Goal: Task Accomplishment & Management: Manage account settings

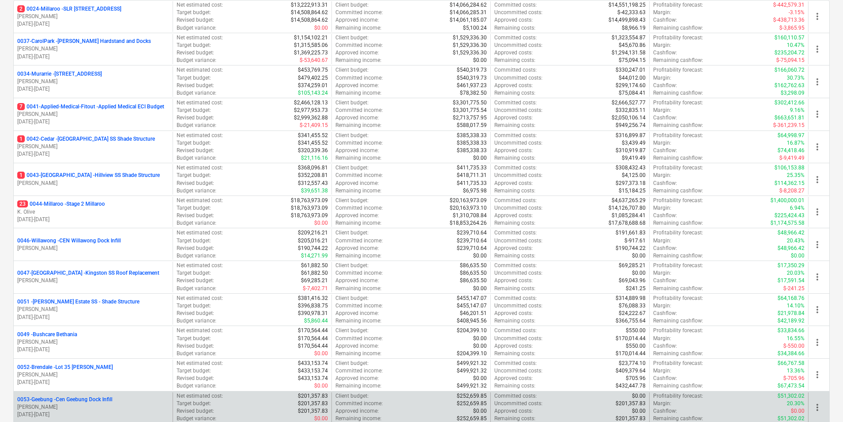
scroll to position [216, 0]
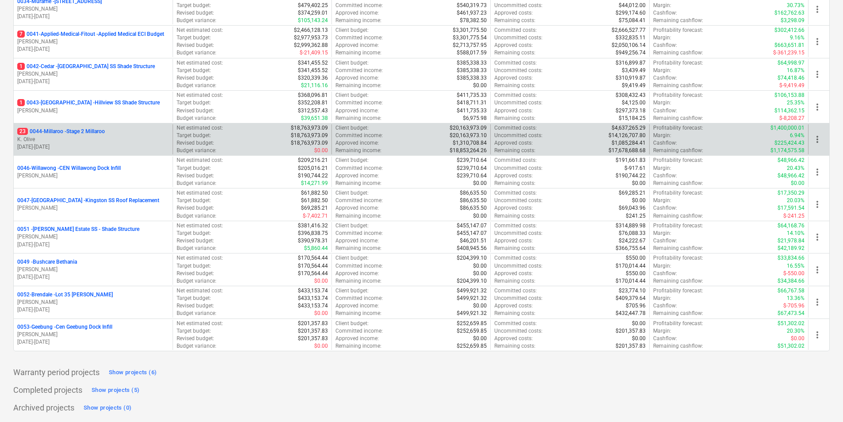
click at [79, 130] on p "23 0044-Millaroo - Stage 2 Millaroo" at bounding box center [61, 132] width 88 height 8
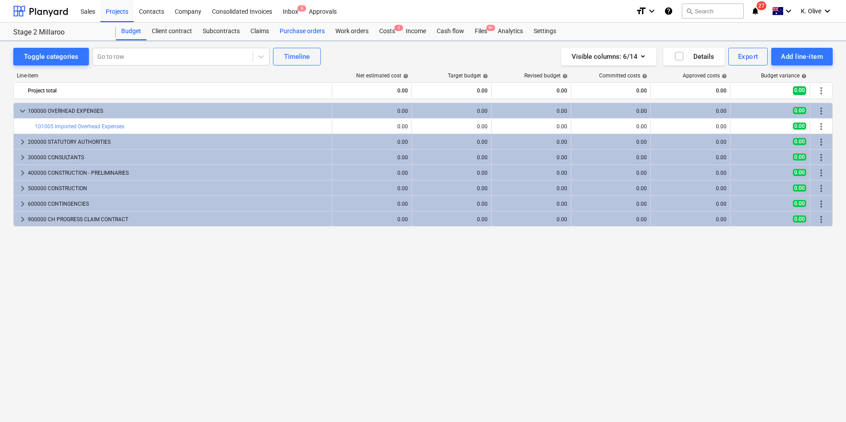
click at [303, 32] on div "Purchase orders" at bounding box center [302, 32] width 56 height 18
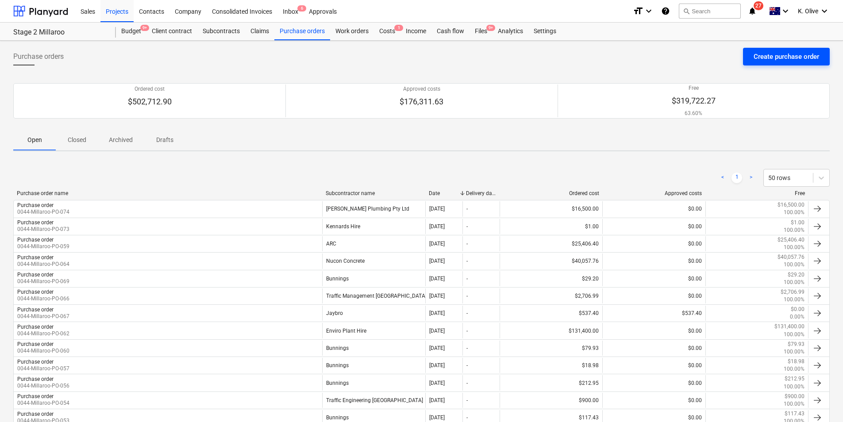
click at [812, 58] on div "Create purchase order" at bounding box center [787, 57] width 66 height 12
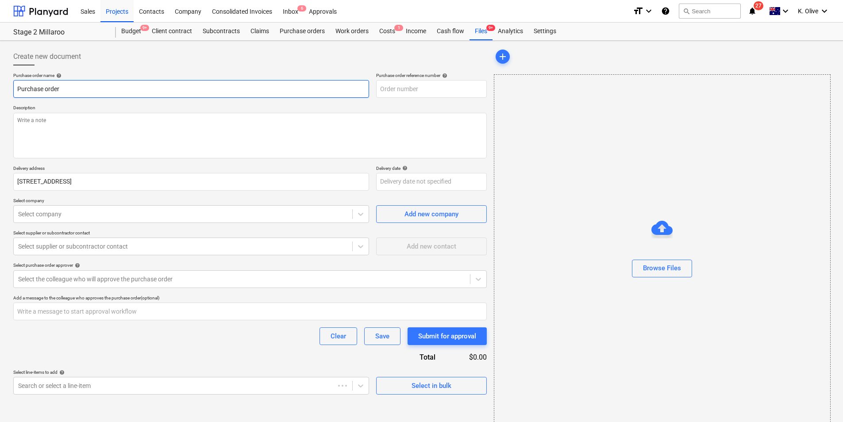
type textarea "x"
type input "0044-Millaroo-PO-075"
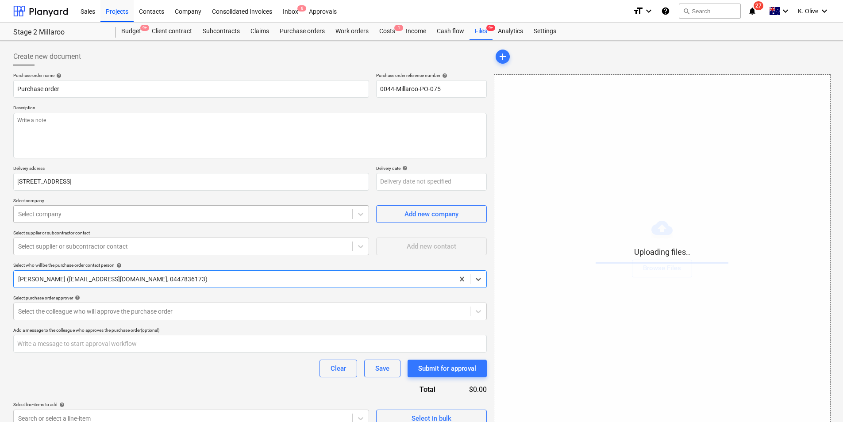
click at [238, 216] on div at bounding box center [183, 214] width 330 height 9
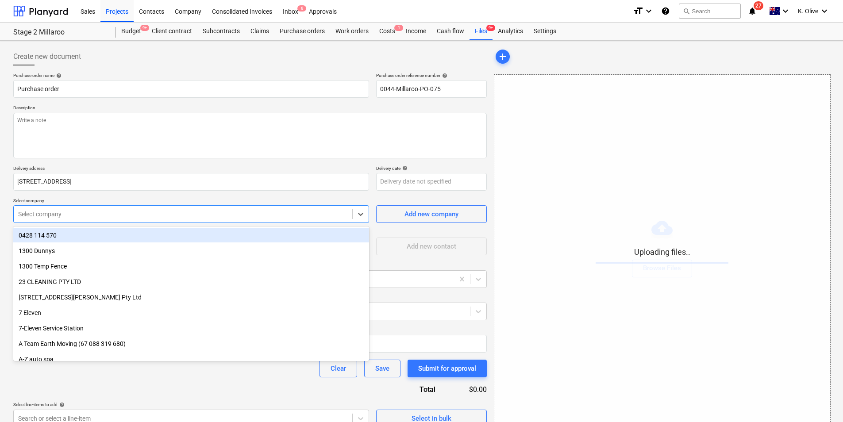
type textarea "x"
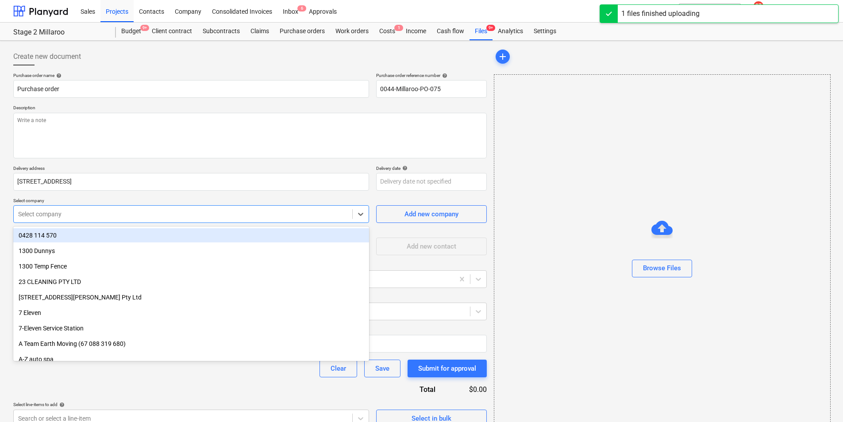
type input "b"
type textarea "x"
type input "bi"
type textarea "x"
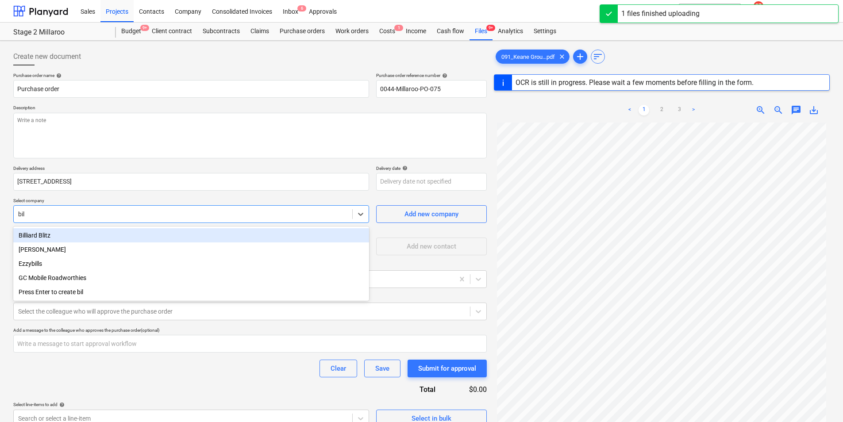
type input "bill"
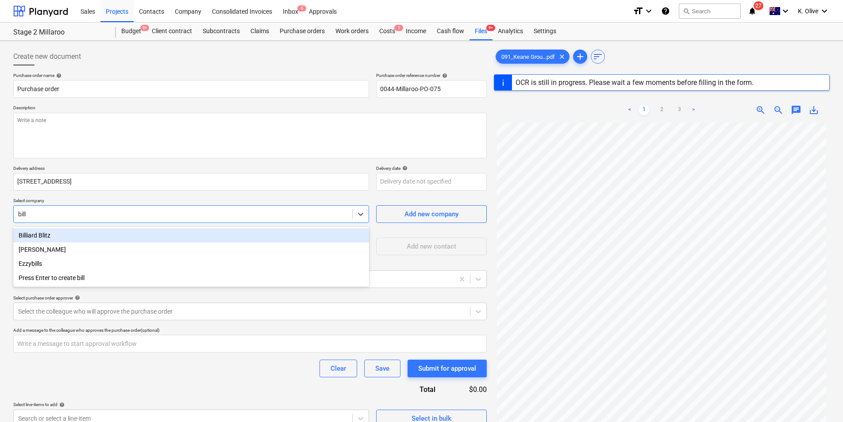
type textarea "x"
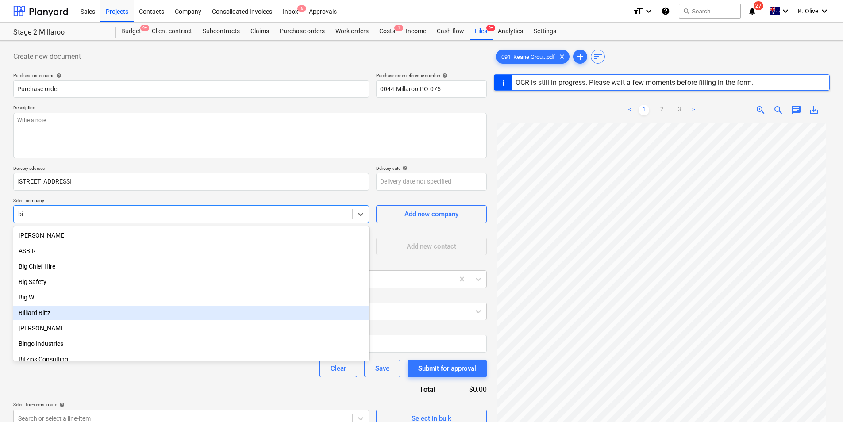
type input "b"
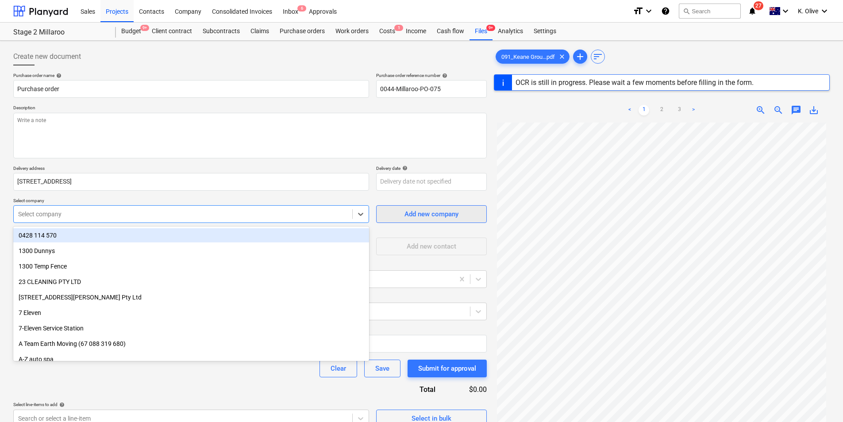
click at [435, 213] on div "Add new company" at bounding box center [432, 215] width 54 height 12
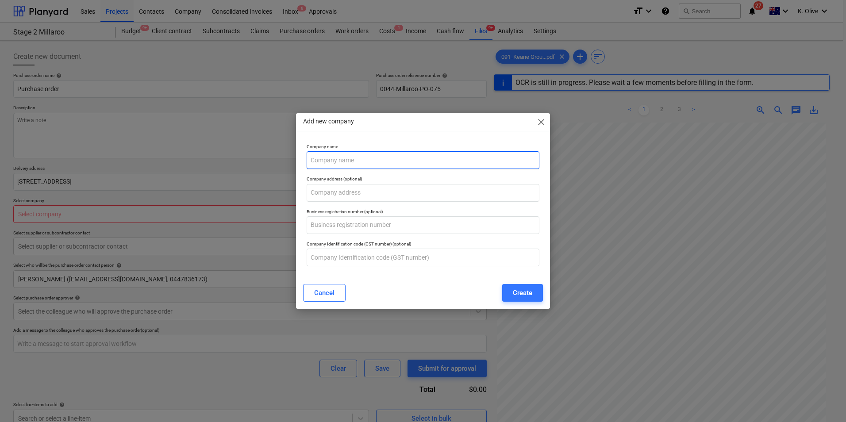
click at [353, 157] on input "text" at bounding box center [423, 160] width 233 height 18
type textarea "x"
type input "B"
type textarea "x"
type input "Bill Jacobs"
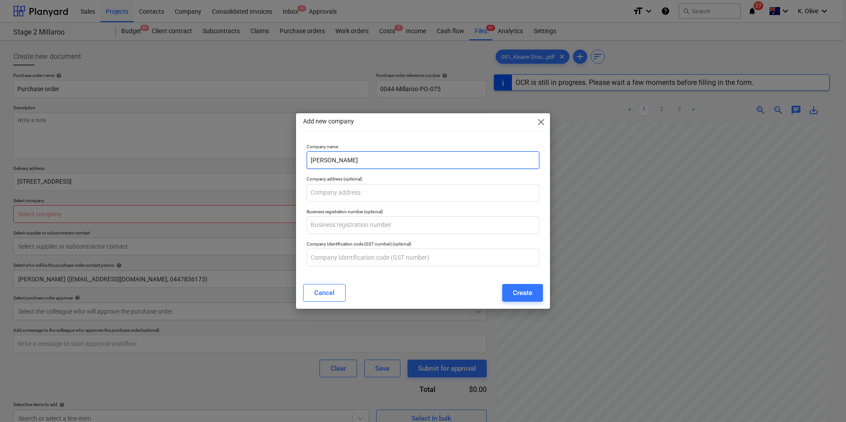
type textarea "x"
type input "Bill Jacobs"
type textarea "x"
type input "Bill Jacobs Design"
type textarea "x"
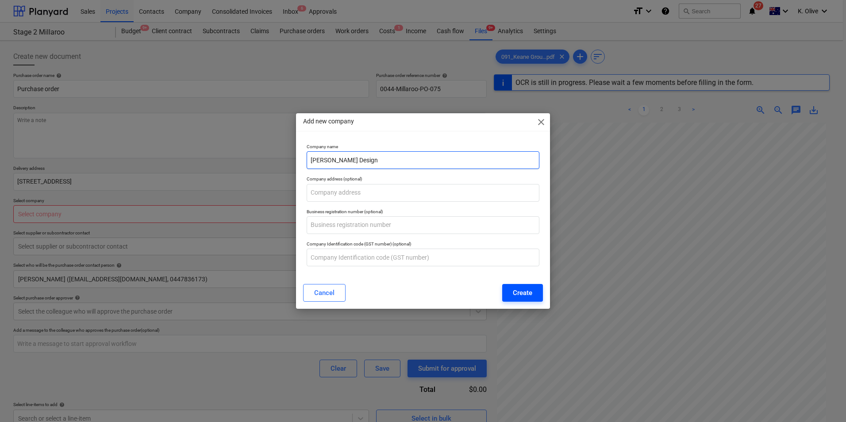
type input "Bill Jacobs Design"
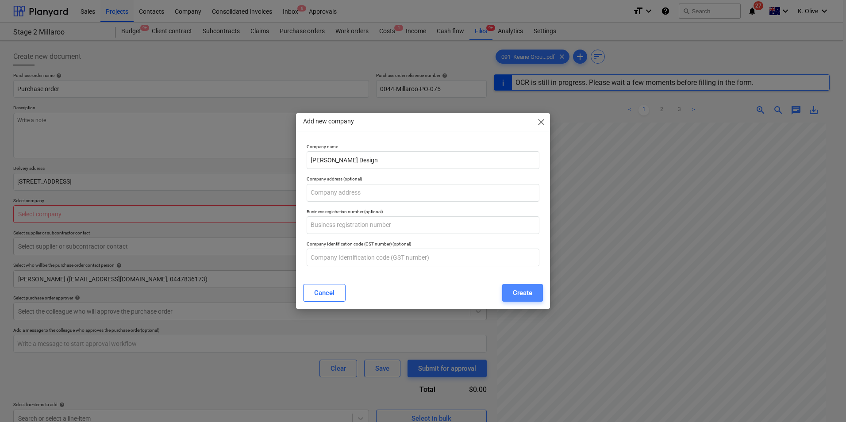
click at [522, 292] on div "Create" at bounding box center [522, 293] width 19 height 12
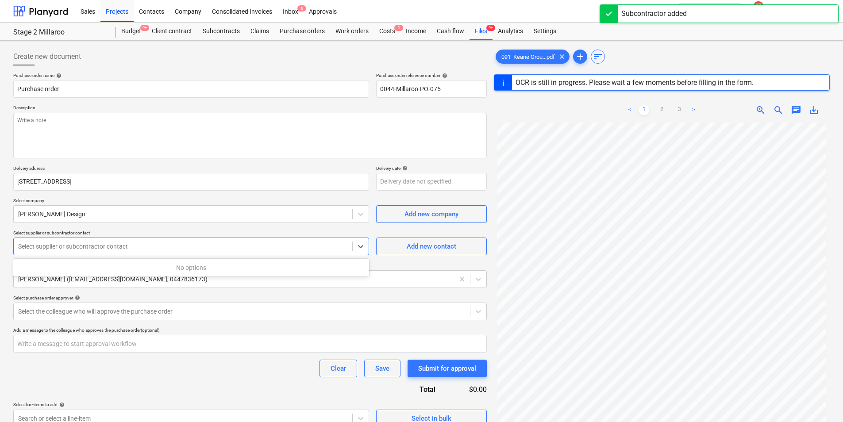
click at [174, 252] on div "Select supplier or subcontractor contact" at bounding box center [183, 246] width 339 height 12
click at [251, 246] on div at bounding box center [183, 246] width 330 height 9
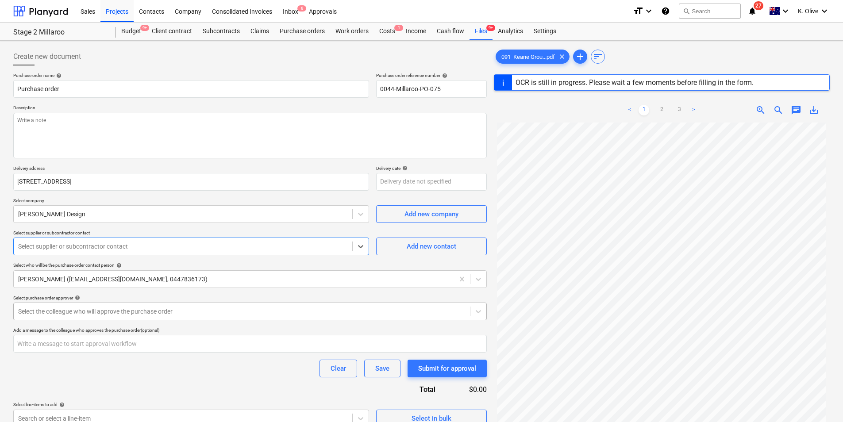
click at [138, 308] on body "Sales Projects Contacts Company Consolidated Invoices Inbox 6 Approvals format_…" at bounding box center [421, 211] width 843 height 422
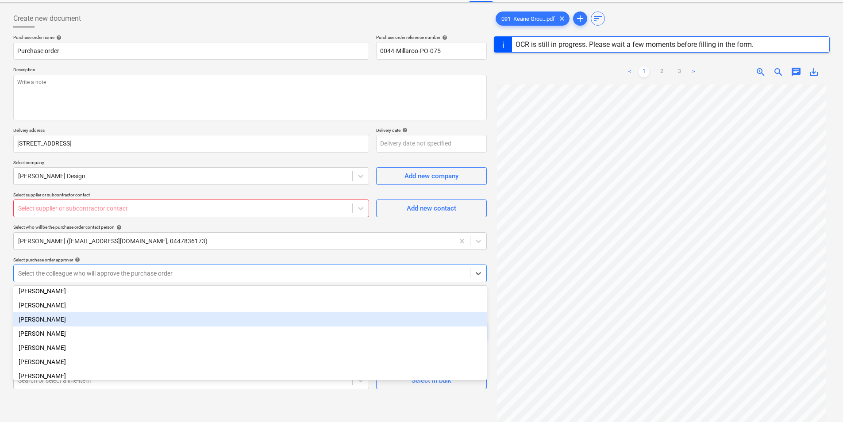
scroll to position [44, 0]
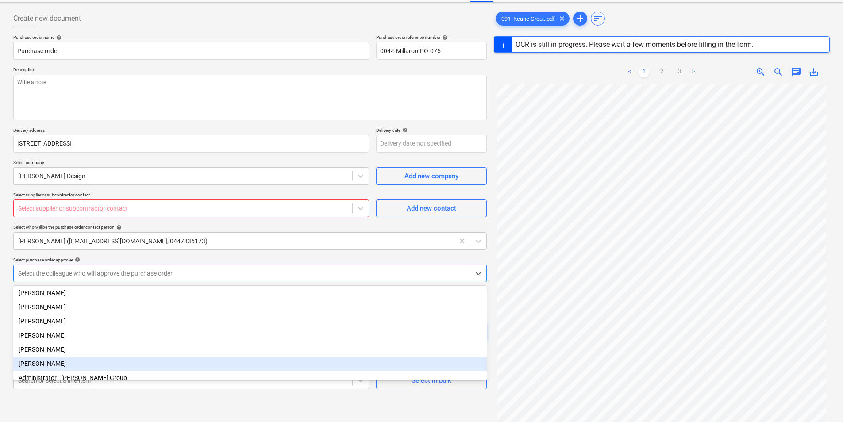
click at [48, 366] on div "[PERSON_NAME]" at bounding box center [250, 364] width 474 height 14
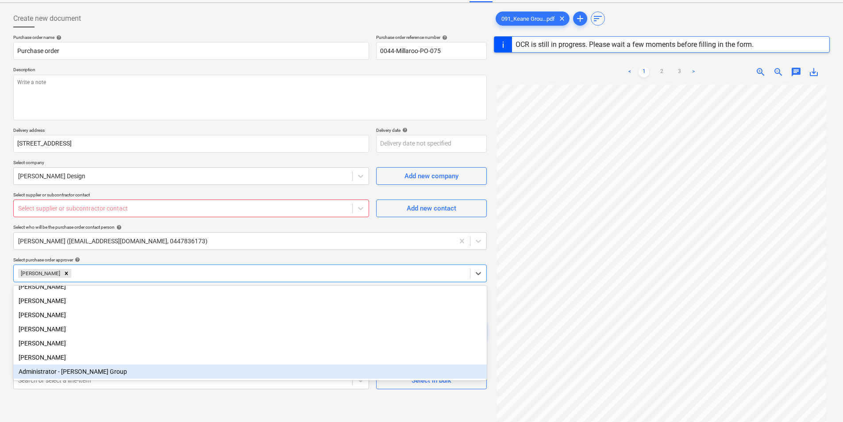
scroll to position [40, 0]
click at [140, 392] on div "Create new document Purchase order name help Purchase order Purchase order refe…" at bounding box center [250, 245] width 481 height 479
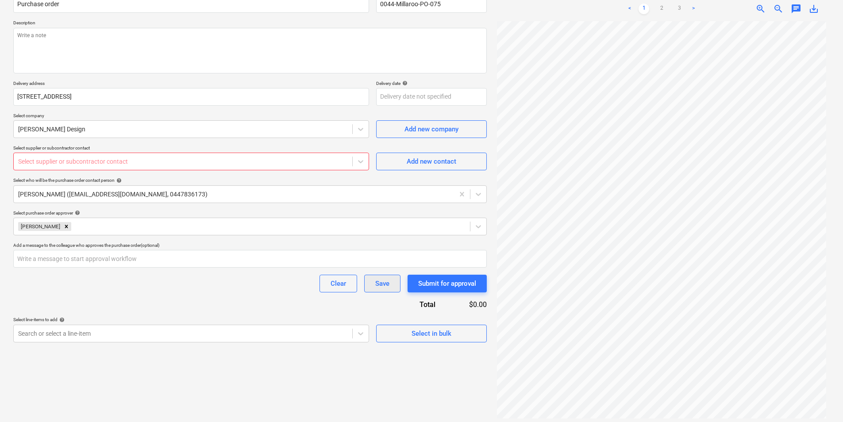
scroll to position [89, 0]
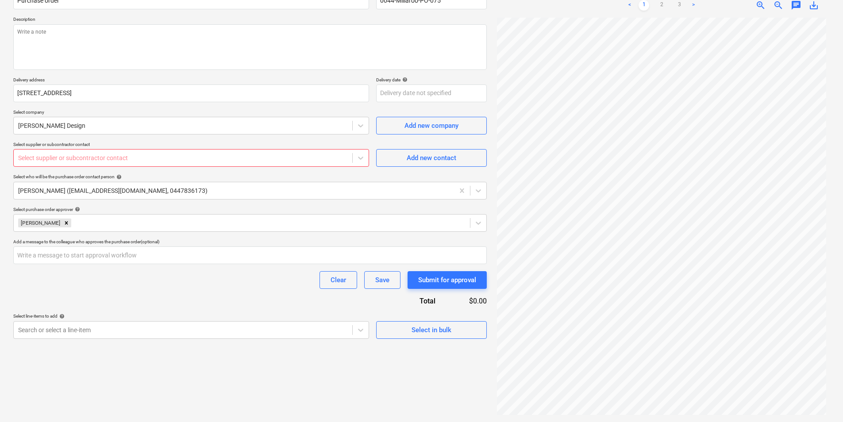
click at [160, 160] on div at bounding box center [183, 158] width 330 height 9
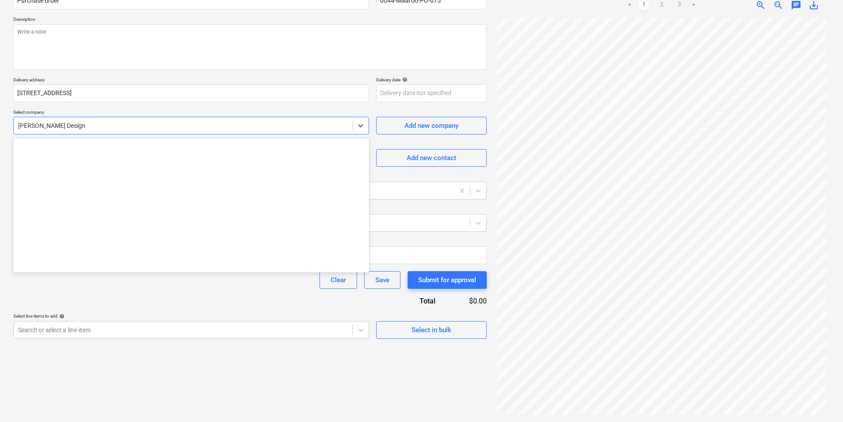
click at [112, 128] on div at bounding box center [183, 125] width 330 height 9
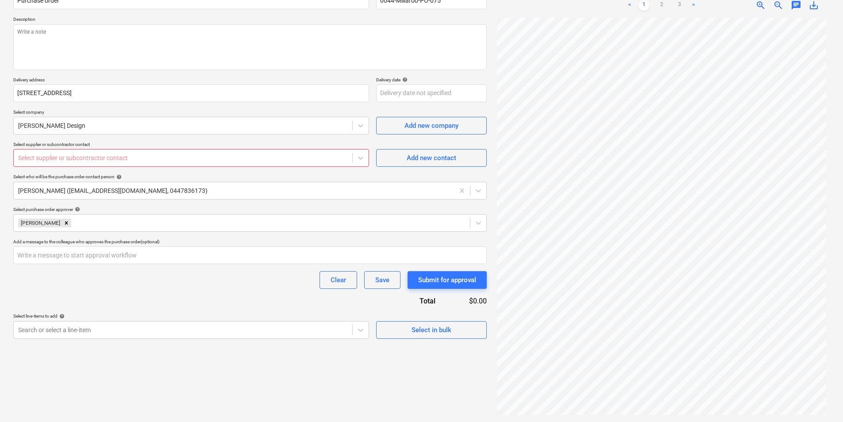
drag, startPoint x: 225, startPoint y: 300, endPoint x: 232, endPoint y: 295, distance: 8.6
click at [227, 298] on div "Purchase order name help Purchase order Purchase order reference number help 00…" at bounding box center [250, 161] width 474 height 355
click at [219, 161] on div at bounding box center [183, 158] width 330 height 9
click at [442, 158] on div "Add new contact" at bounding box center [432, 158] width 50 height 12
type textarea "x"
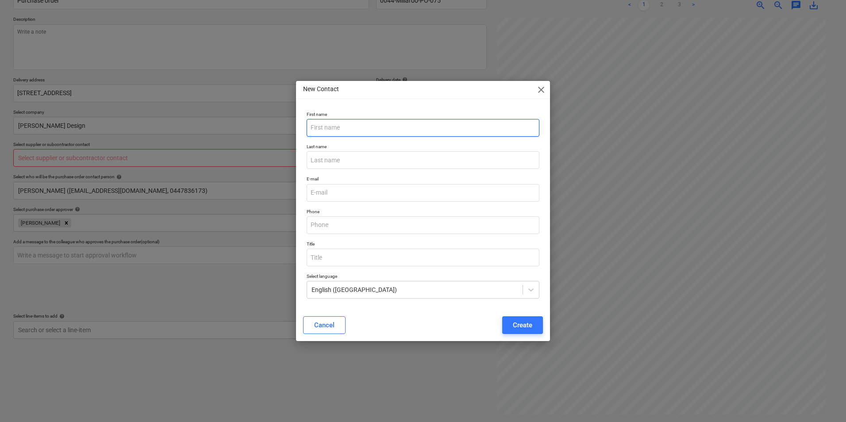
click at [390, 127] on input "text" at bounding box center [423, 128] width 233 height 18
type input "David"
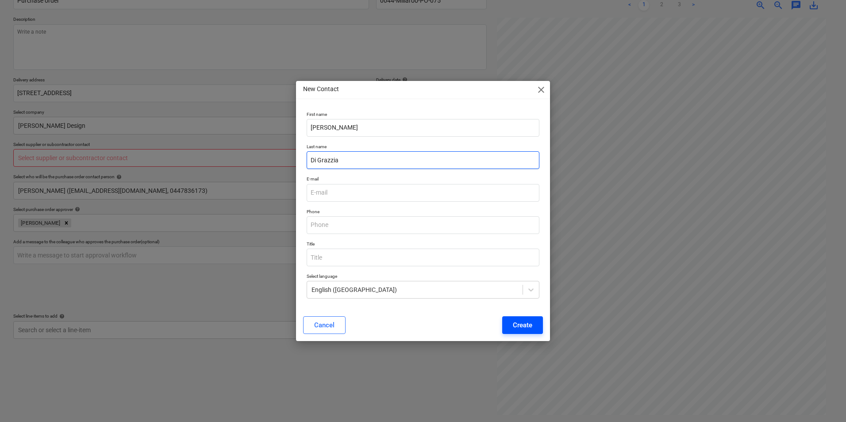
type input "Di Grazzia"
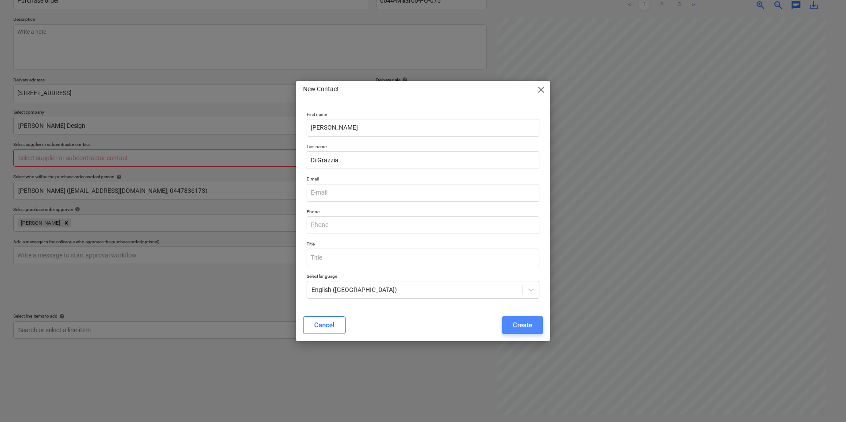
click at [514, 325] on div "Create" at bounding box center [522, 326] width 19 height 12
drag, startPoint x: 375, startPoint y: 187, endPoint x: 429, endPoint y: 194, distance: 54.5
click at [377, 191] on input "email" at bounding box center [423, 193] width 233 height 18
type textarea "x"
click at [347, 195] on input "email" at bounding box center [423, 193] width 233 height 18
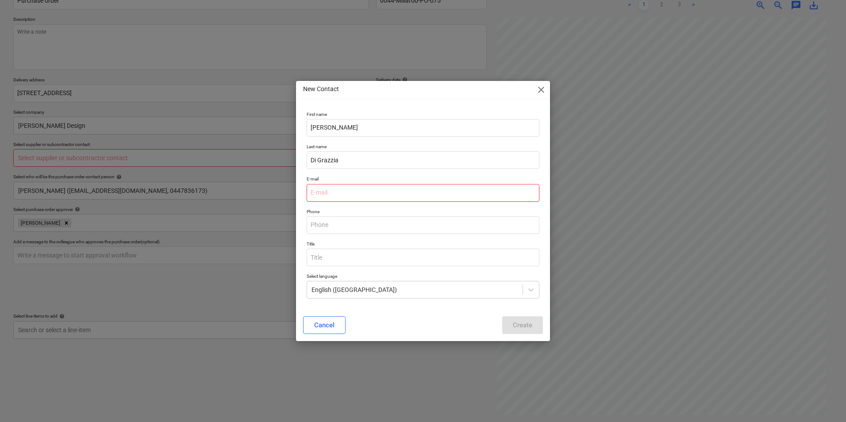
paste input "davidd@billjacobsdesign.com.au"
type input "davidd@billjacobsdesign.com.au"
type textarea "x"
type input "davidd@billjacobsdesign.com.au"
click at [533, 320] on button "Create" at bounding box center [522, 326] width 41 height 18
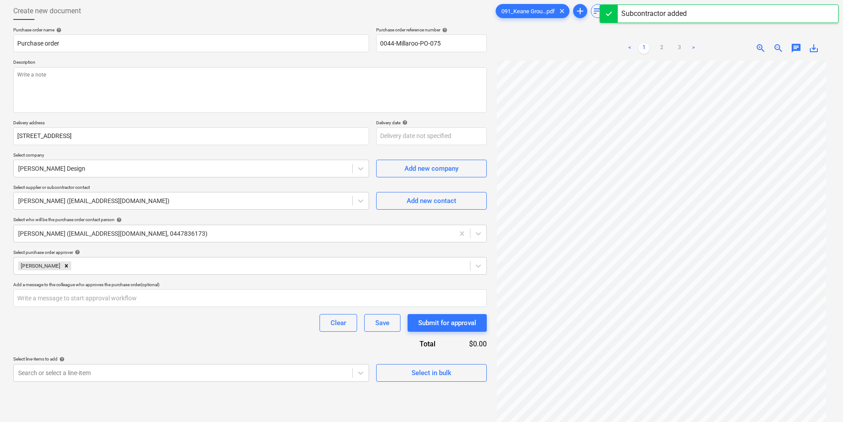
scroll to position [89, 0]
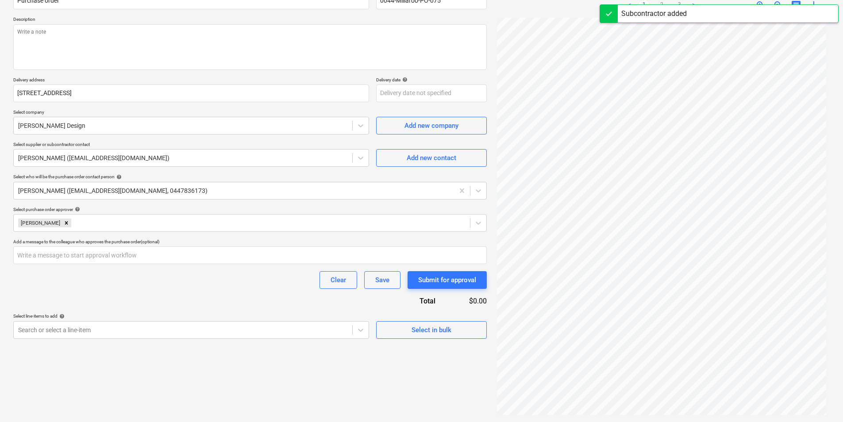
click at [143, 287] on div "Clear Save Submit for approval" at bounding box center [250, 280] width 474 height 18
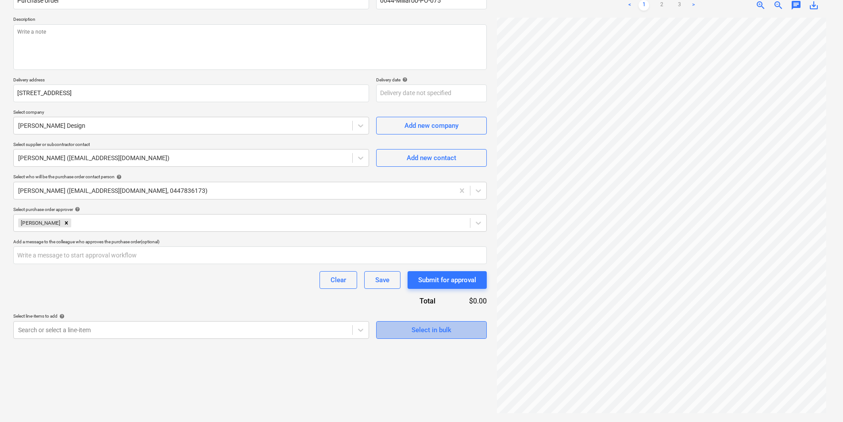
click at [425, 334] on div "Select in bulk" at bounding box center [432, 331] width 40 height 12
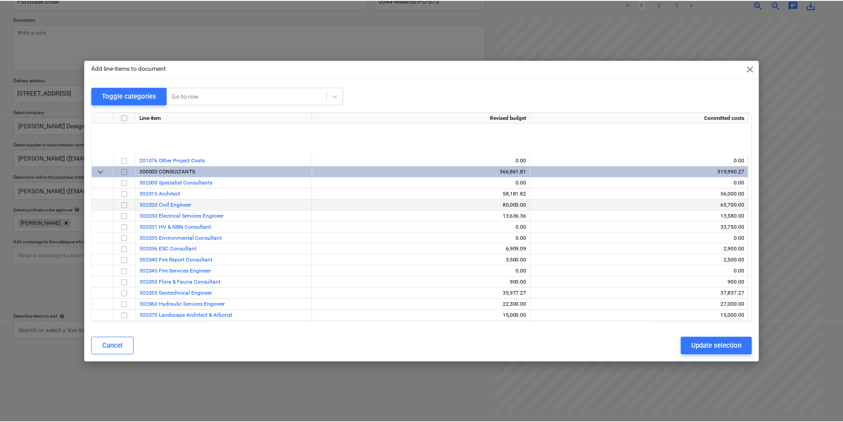
scroll to position [177, 0]
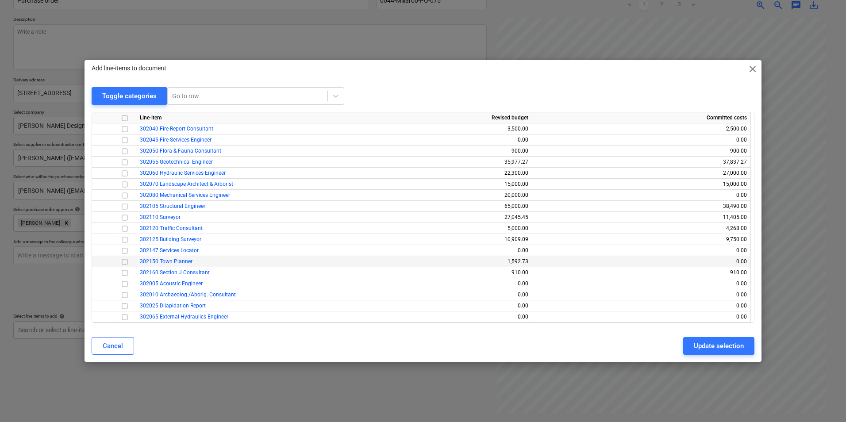
click at [123, 262] on input "checkbox" at bounding box center [125, 262] width 11 height 11
click at [727, 348] on div "Update selection" at bounding box center [719, 346] width 50 height 12
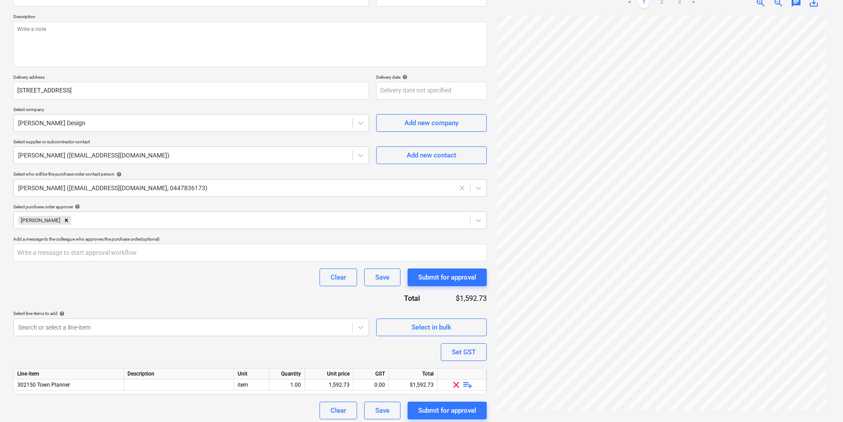
scroll to position [96, 0]
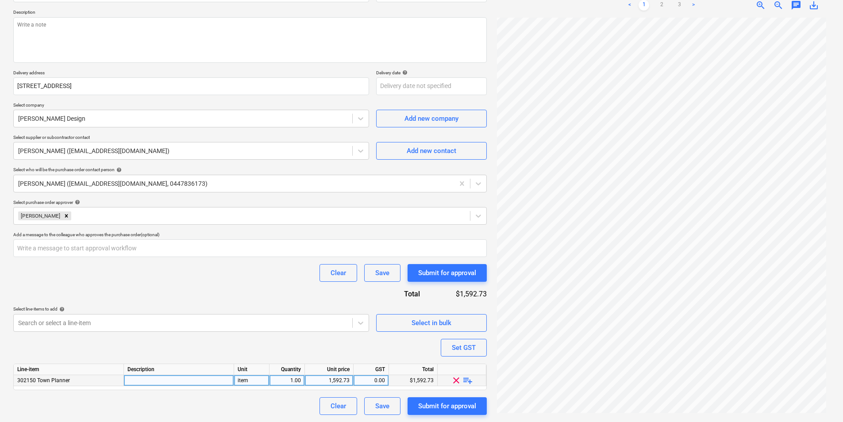
click at [469, 379] on span "playlist_add" at bounding box center [468, 380] width 11 height 11
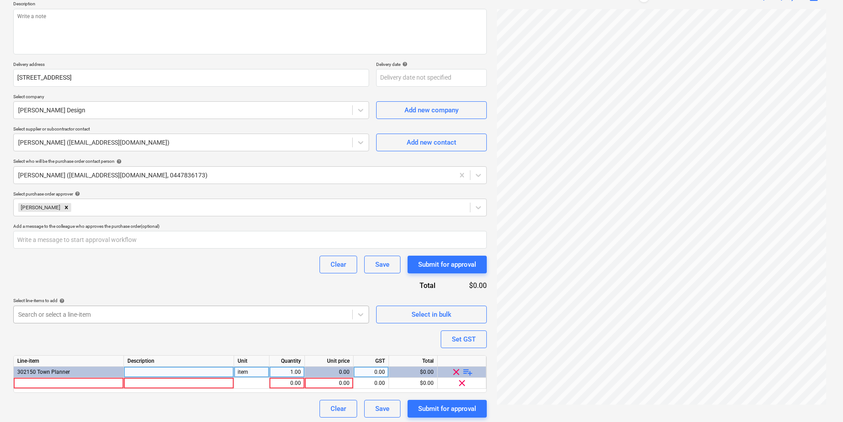
scroll to position [107, 0]
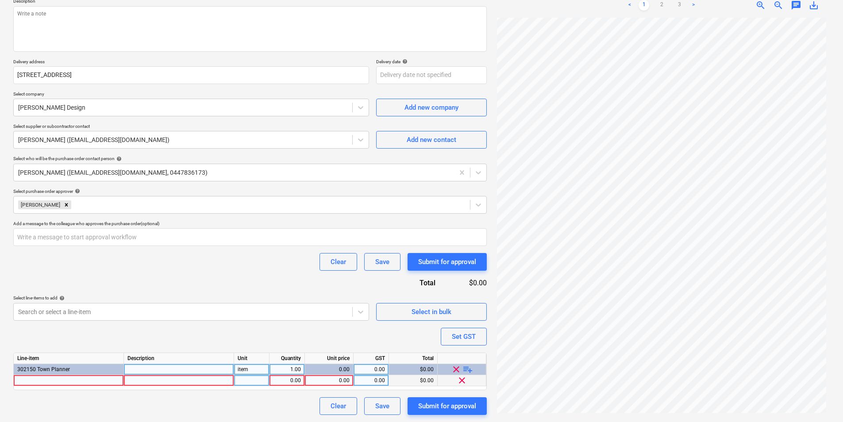
click at [68, 378] on div at bounding box center [69, 380] width 110 height 11
click at [139, 386] on div at bounding box center [179, 380] width 110 height 11
type textarea "x"
type input "Alteration’s to existing Town Planning Documentation in line with email brief f…"
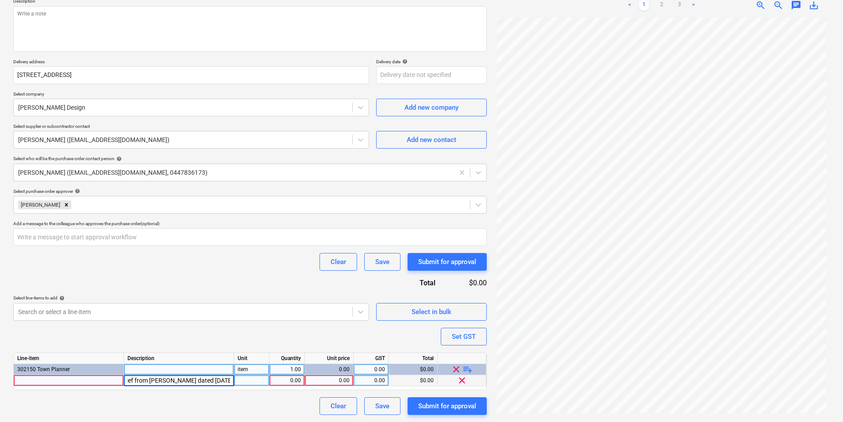
type textarea "x"
click at [285, 377] on div "0.00" at bounding box center [287, 380] width 28 height 11
click at [332, 385] on div "0.00" at bounding box center [329, 380] width 41 height 11
type input "5000"
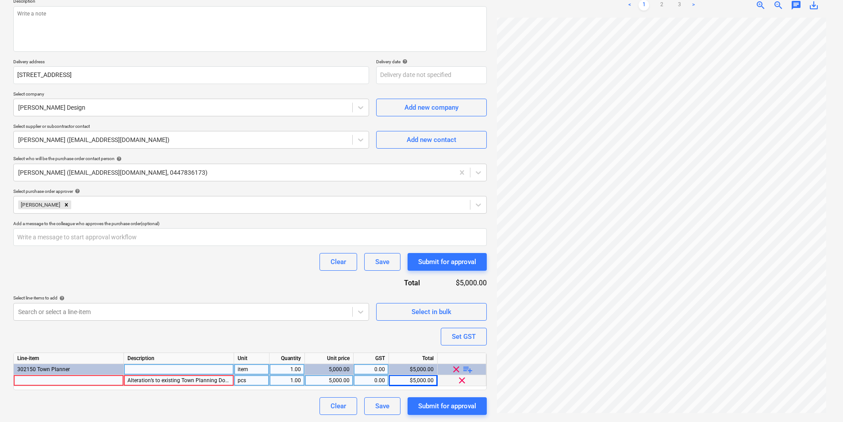
click at [161, 279] on div "Purchase order name help Purchase order Purchase order reference number help 00…" at bounding box center [250, 190] width 474 height 449
click at [81, 383] on div at bounding box center [69, 380] width 110 height 11
click at [142, 335] on div "Purchase order name help Purchase order Purchase order reference number help 00…" at bounding box center [250, 190] width 474 height 449
click at [189, 379] on div "Alteration’s to existing Town Planning Documentation in line with email brief f…" at bounding box center [179, 380] width 110 height 11
click at [379, 408] on div "Save" at bounding box center [382, 407] width 14 height 12
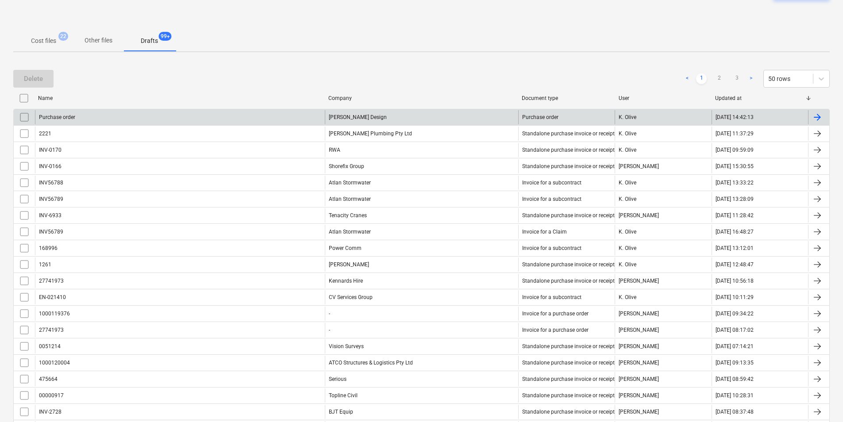
click at [241, 119] on div "Purchase order" at bounding box center [180, 117] width 290 height 14
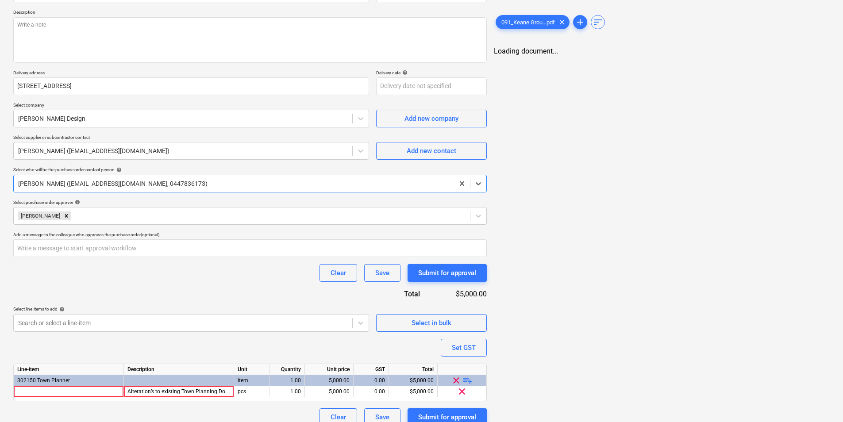
scroll to position [107, 0]
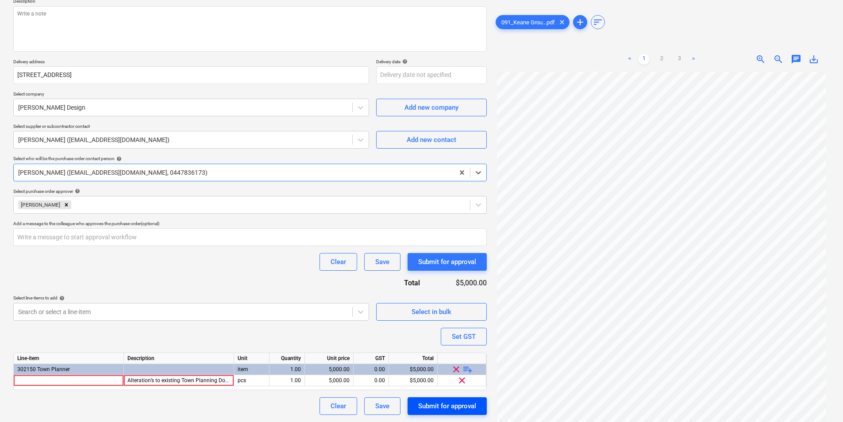
click at [445, 403] on div "Submit for approval" at bounding box center [447, 407] width 58 height 12
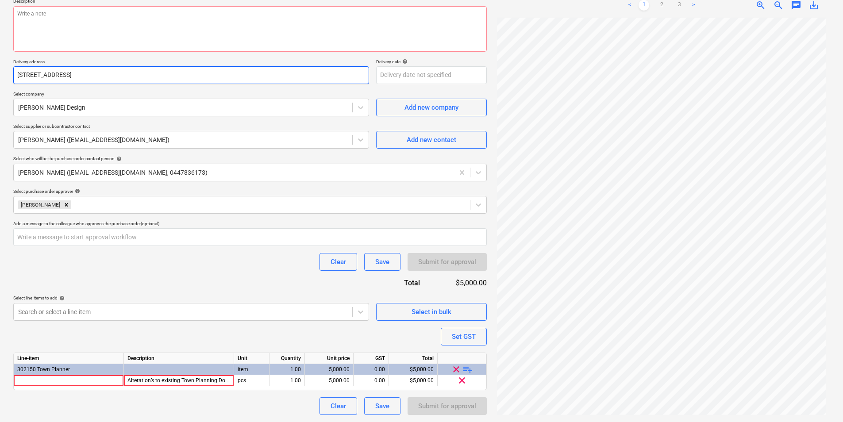
scroll to position [0, 0]
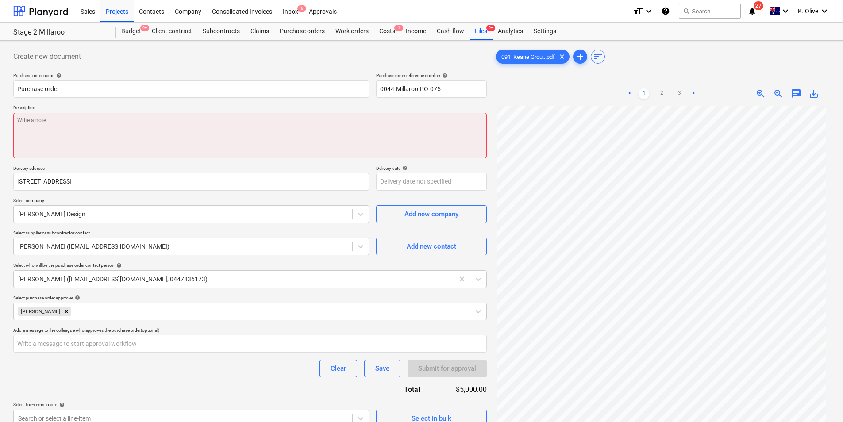
click at [117, 120] on textarea at bounding box center [250, 136] width 474 height 46
type textarea "x"
type textarea "P"
type textarea "x"
type textarea "PO"
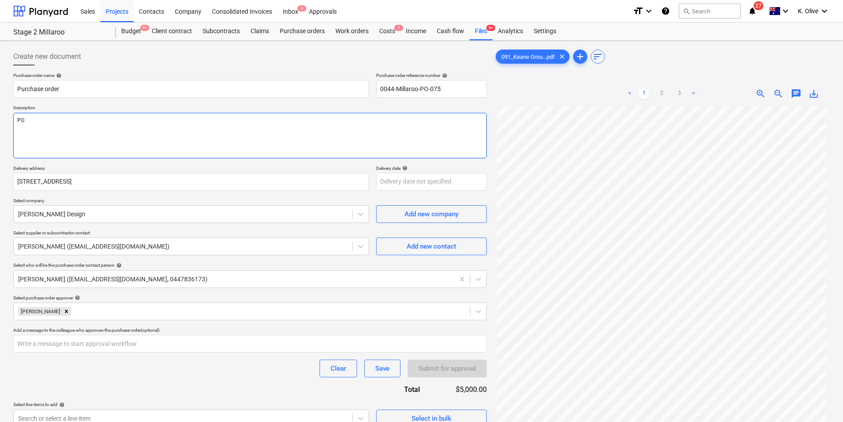
type textarea "x"
type textarea "PO"
type textarea "x"
type textarea "PO f"
type textarea "x"
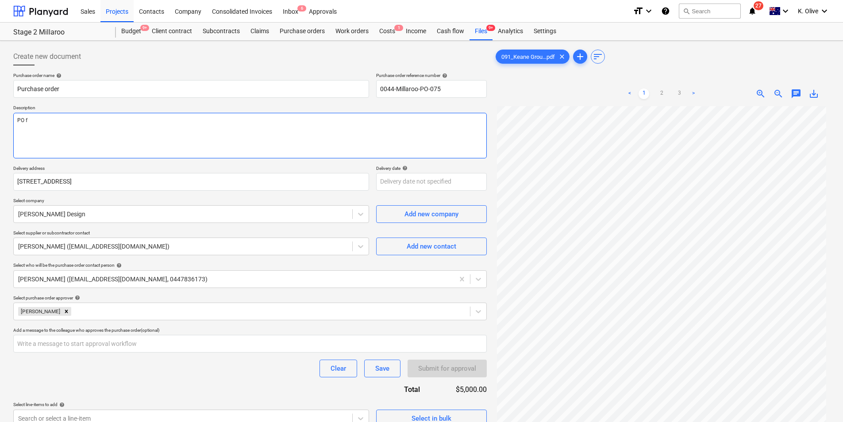
type textarea "PO fo"
type textarea "x"
type textarea "PO for"
type textarea "x"
type textarea "PO for"
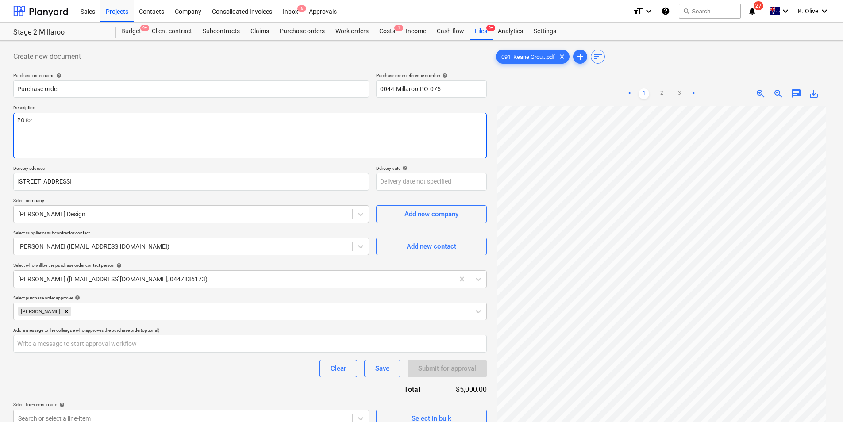
type textarea "x"
type textarea "PO for t"
type textarea "x"
type textarea "PO for th"
type textarea "x"
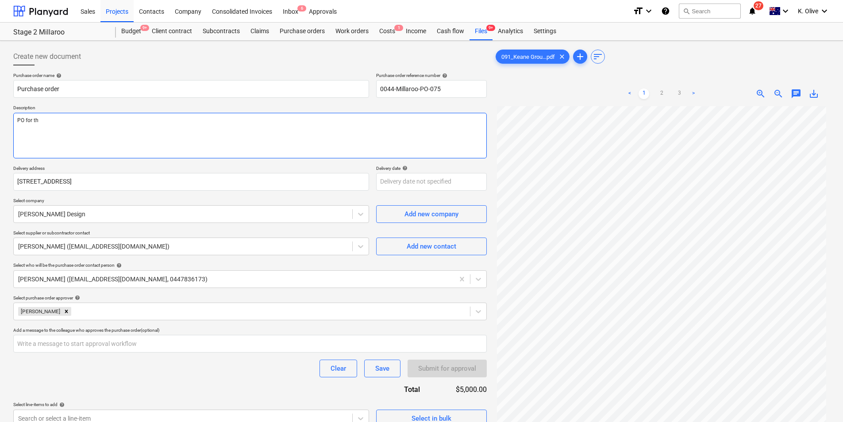
type textarea "PO for the"
type textarea "x"
type textarea "PO for the"
type textarea "x"
type textarea "PO for the m"
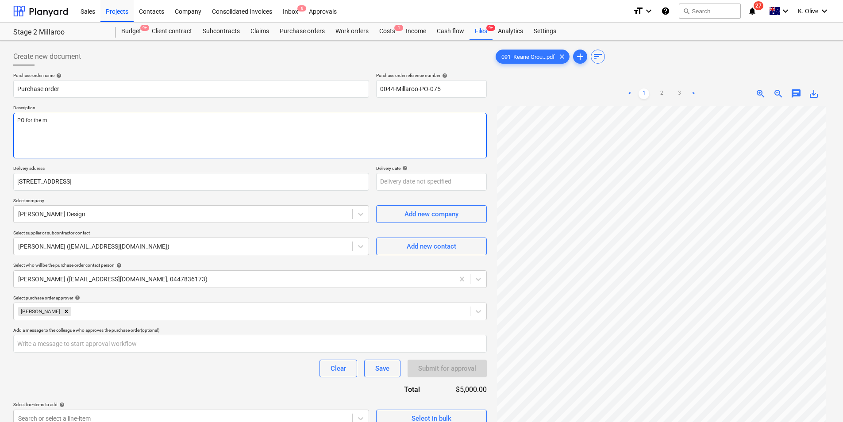
type textarea "x"
type textarea "PO for the mi"
type textarea "x"
type textarea "PO for the min"
type textarea "x"
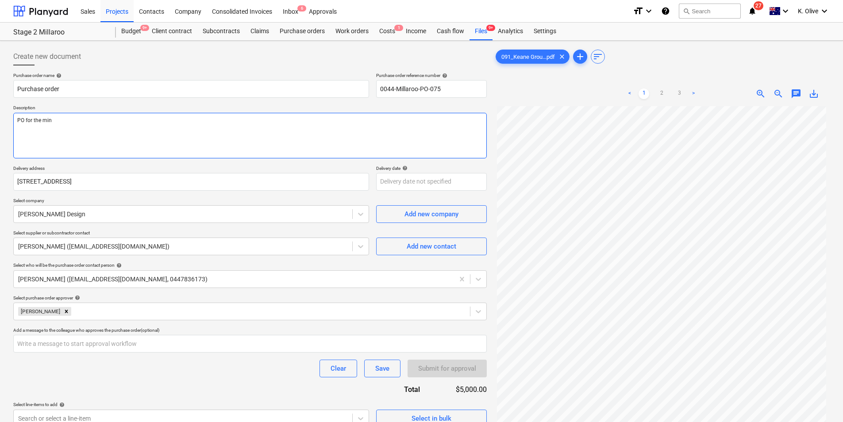
type textarea "PO for the mini"
type textarea "x"
type textarea "PO for the min"
type textarea "x"
type textarea "PO for the mino"
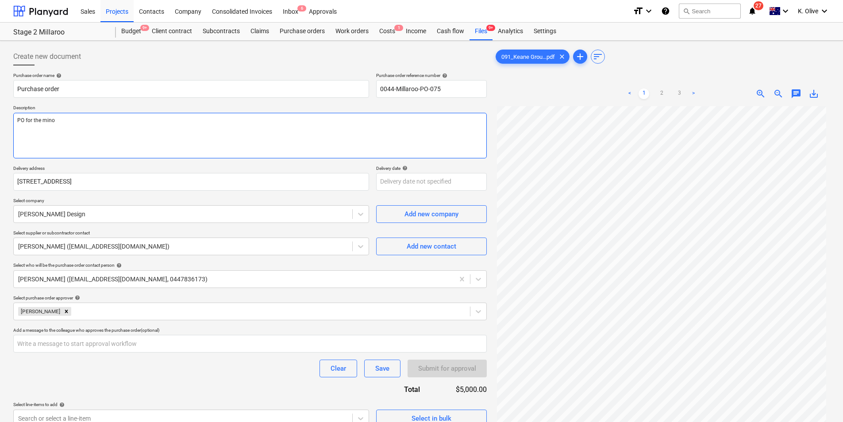
type textarea "x"
type textarea "PO for the minor"
type textarea "x"
type textarea "PO for the minor"
type textarea "x"
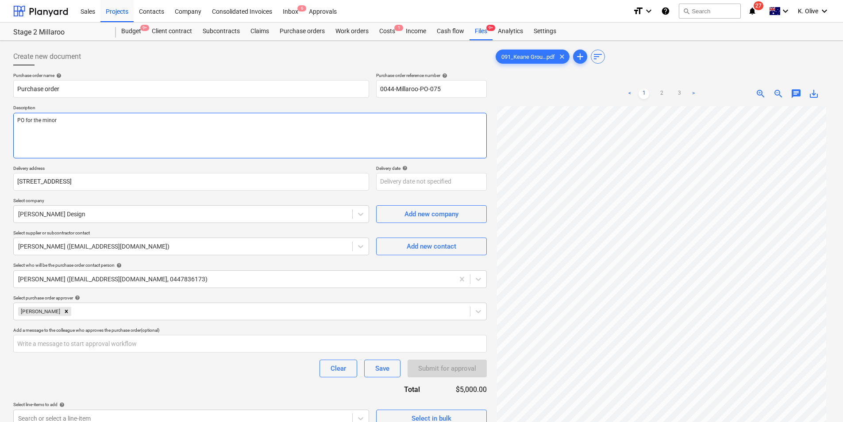
type textarea "PO for the minor c"
type textarea "x"
type textarea "PO for the minor cha"
type textarea "x"
type textarea "PO for the minor chan"
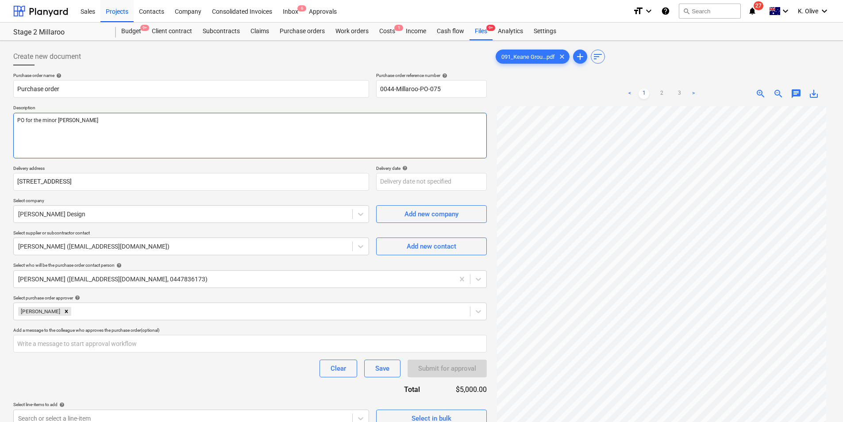
type textarea "x"
type textarea "PO for the minor chang"
type textarea "x"
type textarea "PO for the minor change"
type textarea "x"
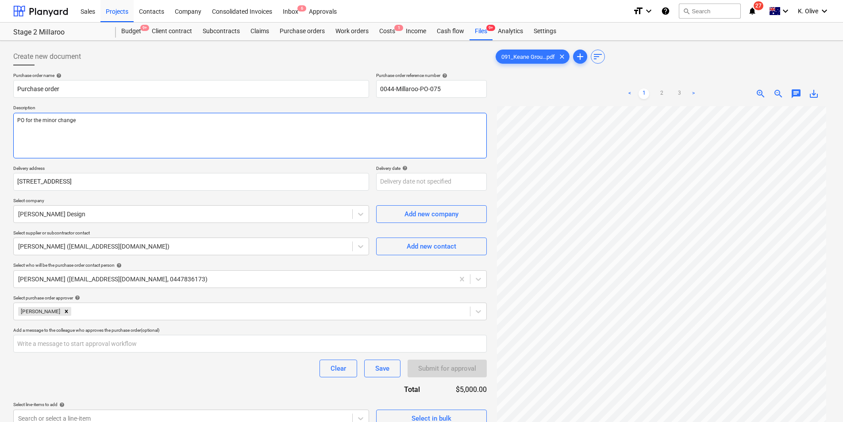
type textarea "PO for the minor change"
type textarea "x"
type textarea "PO for the minor change f"
type textarea "x"
type textarea "PO for the minor change fo"
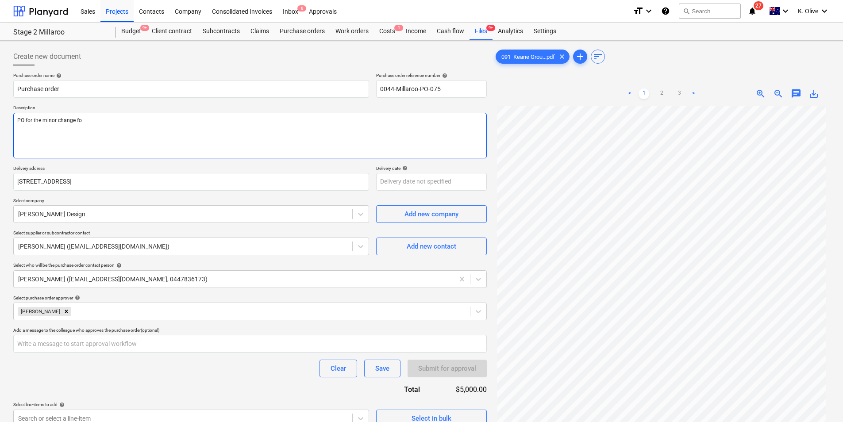
type textarea "x"
type textarea "PO for the minor change for"
type textarea "x"
type textarea "PO for the minor change for"
type textarea "x"
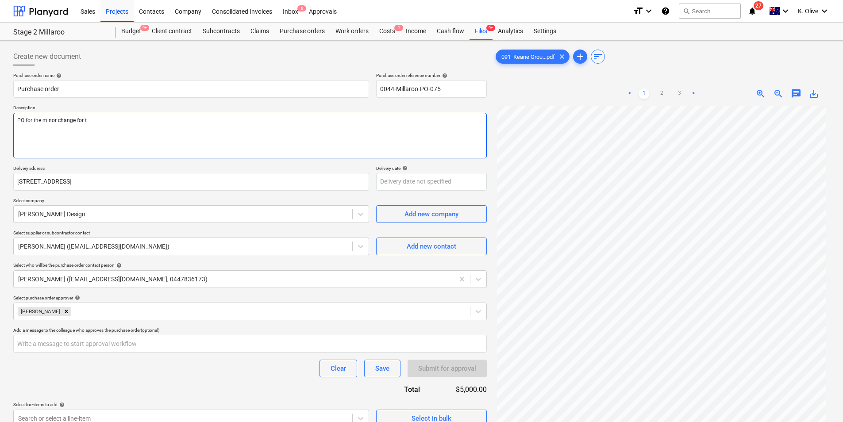
type textarea "PO for the minor change for th"
type textarea "x"
type textarea "PO for the minor change for the"
type textarea "x"
type textarea "PO for the minor change for the"
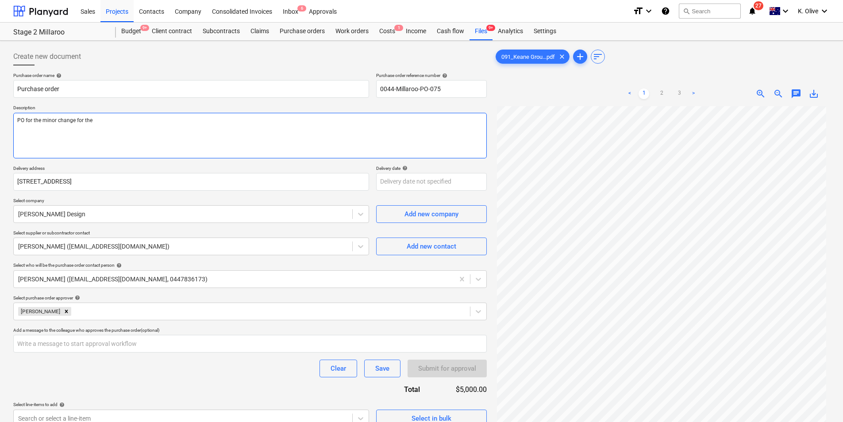
type textarea "x"
type textarea "PO for the minor change for the D"
type textarea "x"
type textarea "PO for the minor change for the DA"
type textarea "x"
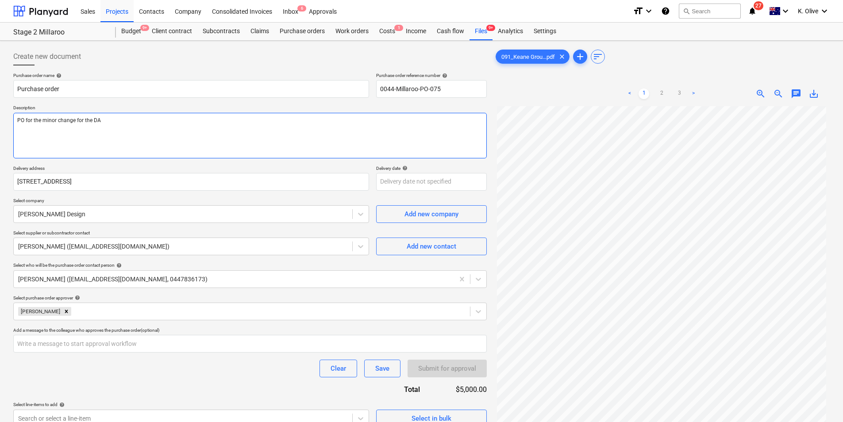
type textarea "PO for the minor change for the DA"
type textarea "x"
type textarea "PO for the minor change for the DA a"
type textarea "x"
type textarea "PO for the minor change for the DA am"
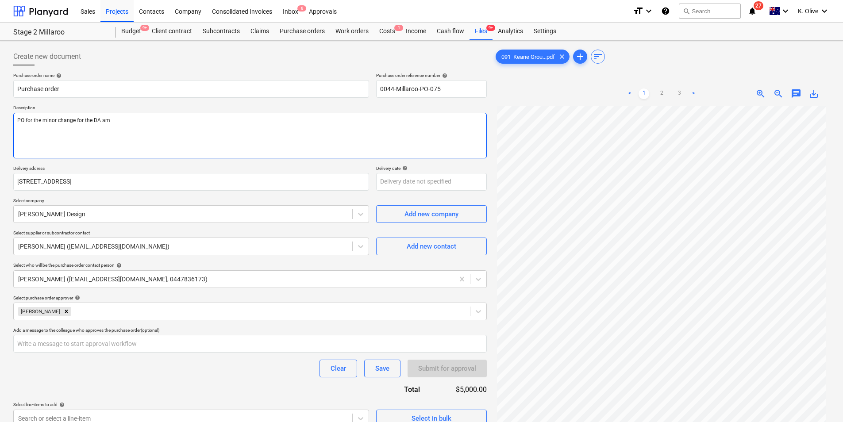
type textarea "x"
type textarea "PO for the minor change for the DA amm"
type textarea "x"
type textarea "PO for the minor change for the DA amme"
type textarea "x"
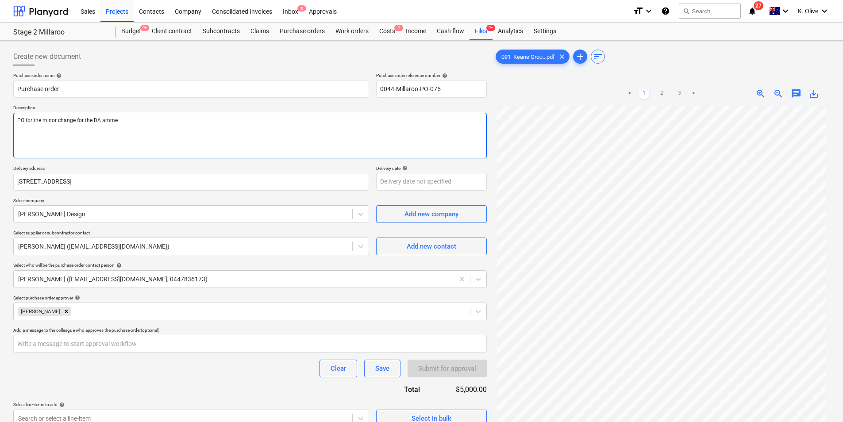
type textarea "PO for the minor change for the DA ammen"
type textarea "x"
type textarea "PO for the minor change for the DA ammend"
type textarea "x"
type textarea "PO for the minor change for the DA ammendm"
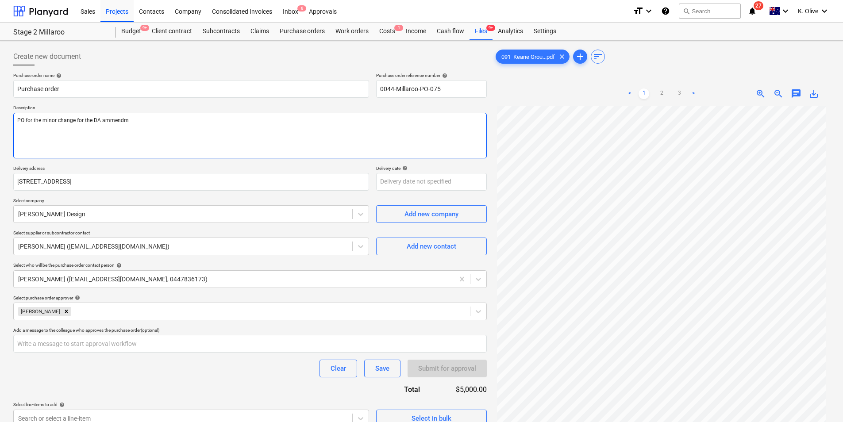
type textarea "x"
type textarea "PO for the minor change for the DA ammendme"
type textarea "x"
type textarea "PO for the minor change for the DA ammendmen"
type textarea "x"
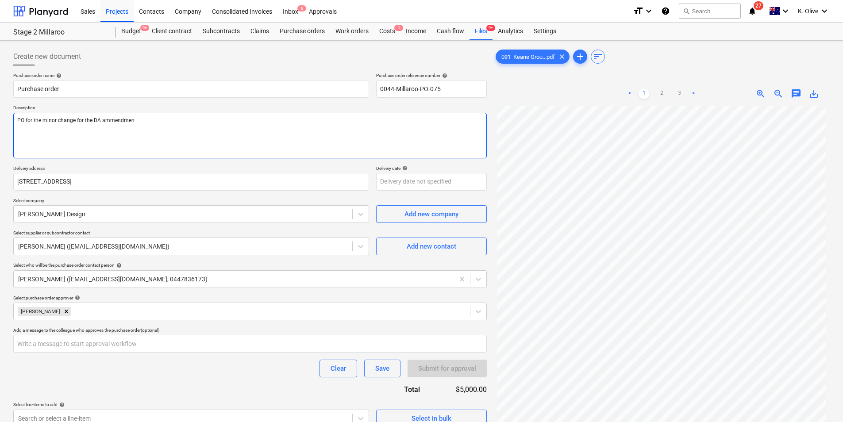
type textarea "PO for the minor change for the DA ammendment"
type textarea "x"
type textarea "PO for the minor change for the DA ammendment"
type textarea "x"
type textarea "PO for the minor change for the DA ammendment"
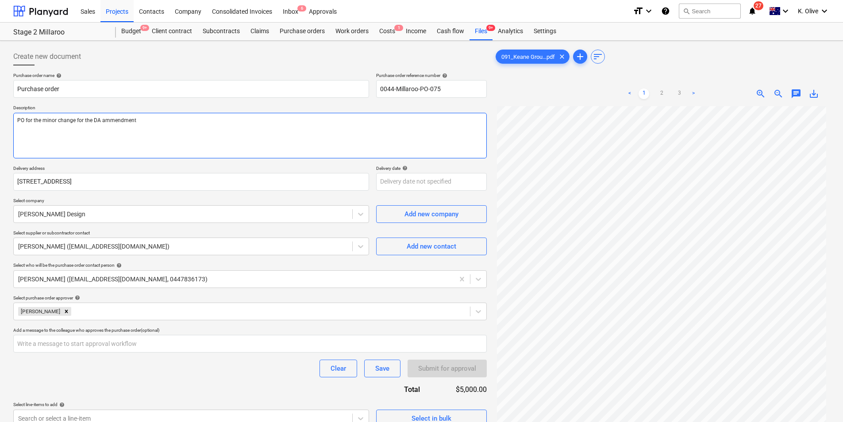
type textarea "x"
type textarea "PO for the minor change for the DA amendment"
click at [131, 130] on textarea "PO for the minor change for the DA amendment" at bounding box center [250, 136] width 474 height 46
drag, startPoint x: 146, startPoint y: 122, endPoint x: 73, endPoint y: 126, distance: 72.3
click at [73, 126] on textarea "PO for the minor change for the DA amendment" at bounding box center [250, 136] width 474 height 46
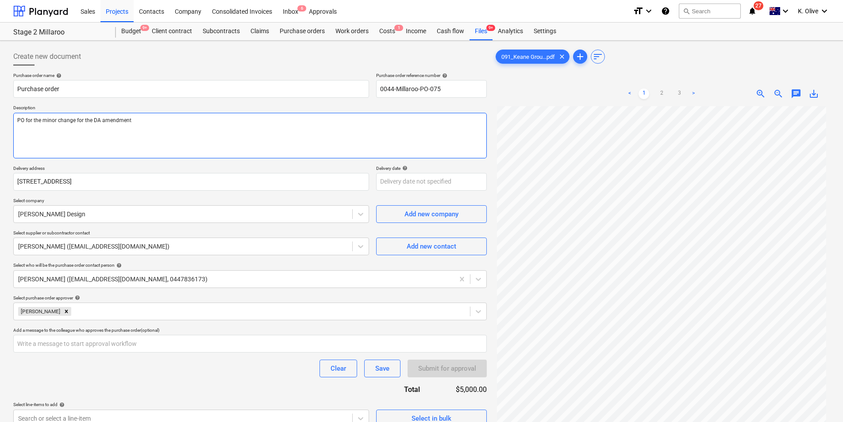
type textarea "x"
type textarea "PO for the minor change"
type textarea "x"
type textarea "PO for the minor change"
type textarea "x"
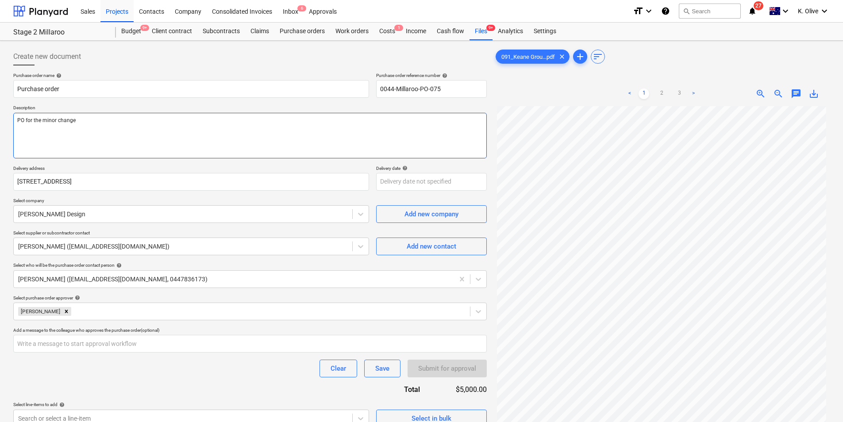
type textarea "PO for the minor change a"
type textarea "x"
type textarea "PO for the minor change am"
type textarea "x"
type textarea "PO for the minor change amm"
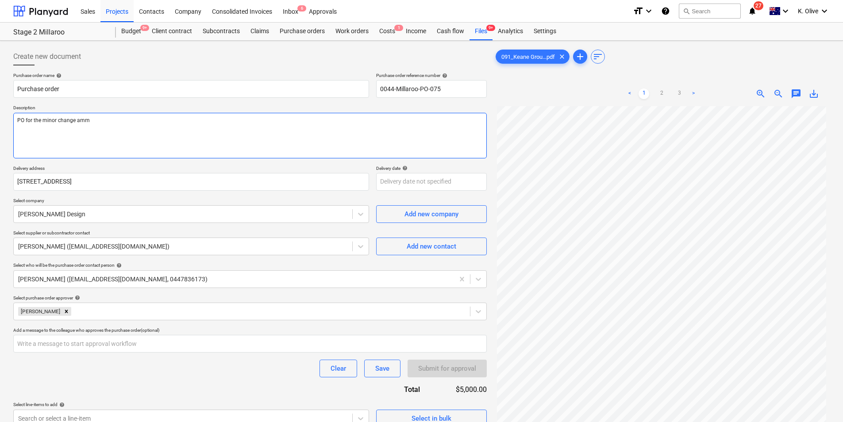
type textarea "x"
type textarea "PO for the minor change ammen"
type textarea "x"
type textarea "PO for the minor change ammend"
type textarea "x"
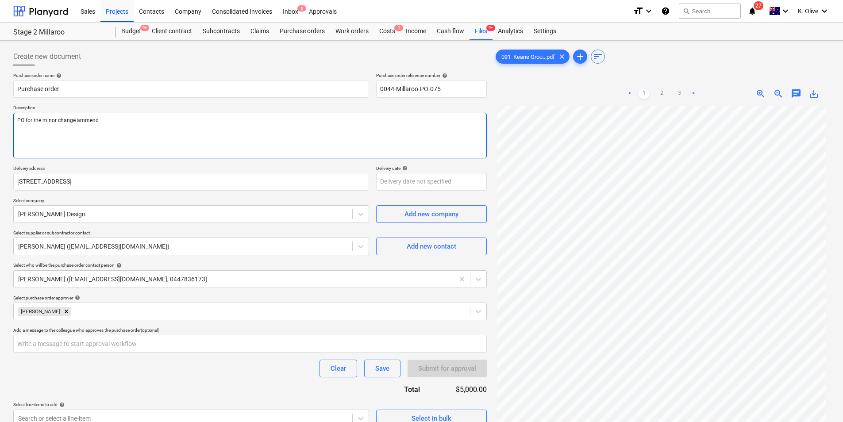
type textarea "PO for the minor change ammendm"
type textarea "x"
type textarea "PO for the minor change ammendme"
type textarea "x"
type textarea "PO for the minor change ammendmen"
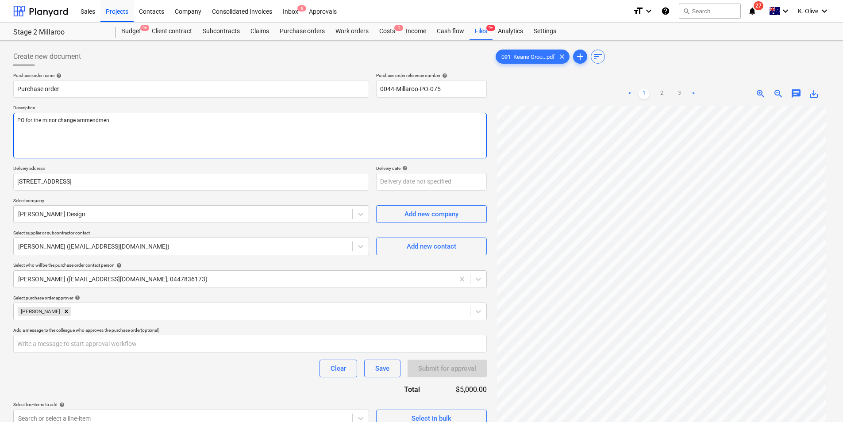
type textarea "x"
type textarea "PO for the minor change ammendment"
type textarea "x"
type textarea "PO for the minor change ammendment"
type textarea "x"
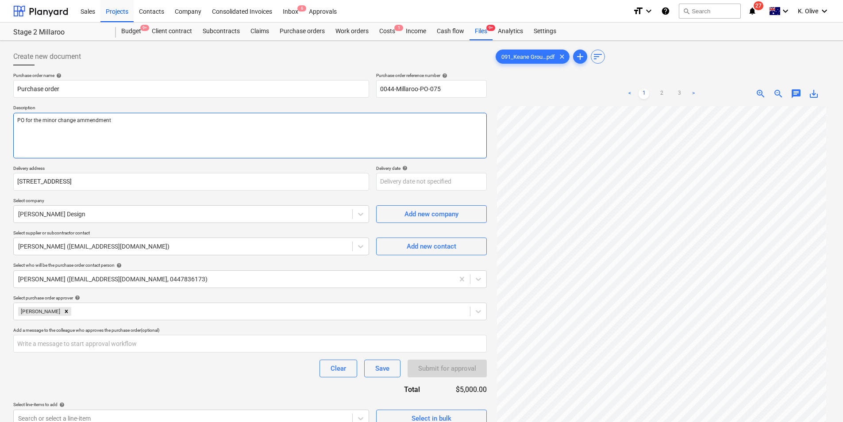
type textarea "PO for the minor change ammendment"
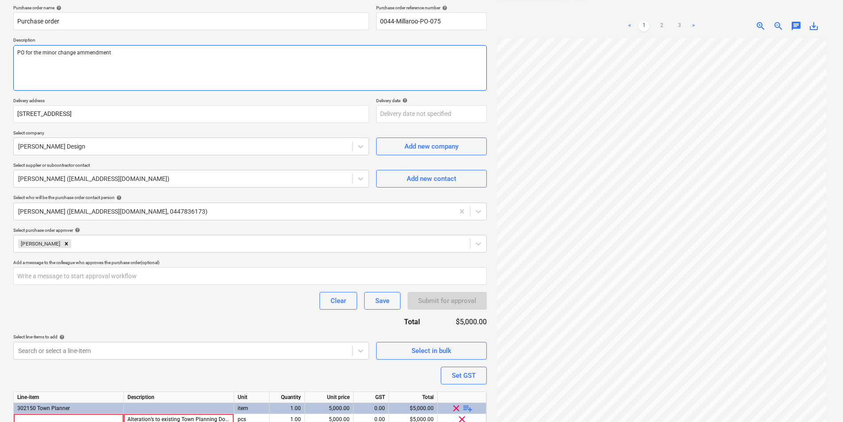
scroll to position [107, 0]
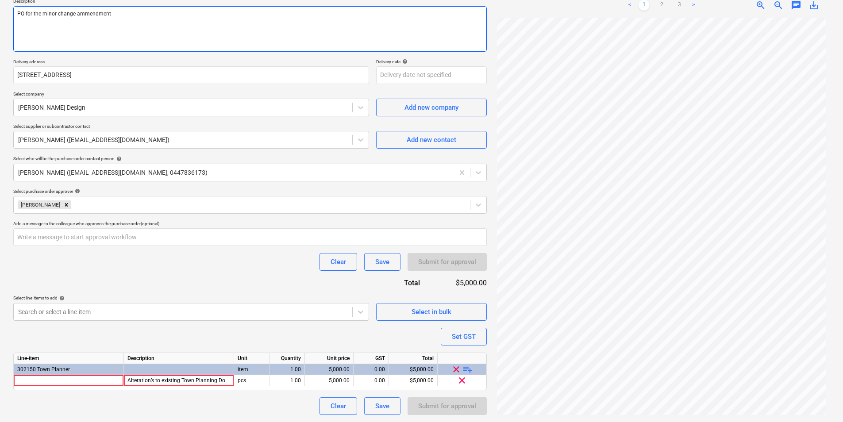
type textarea "x"
click at [166, 18] on textarea "PO for the minor change amendment" at bounding box center [250, 29] width 474 height 46
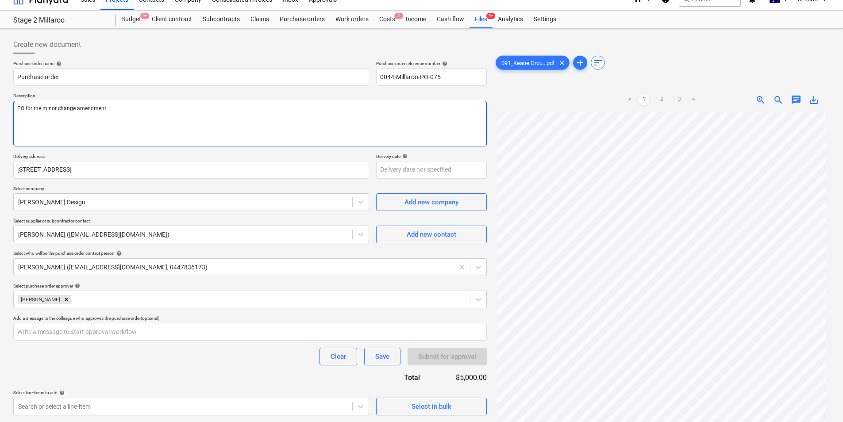
scroll to position [0, 0]
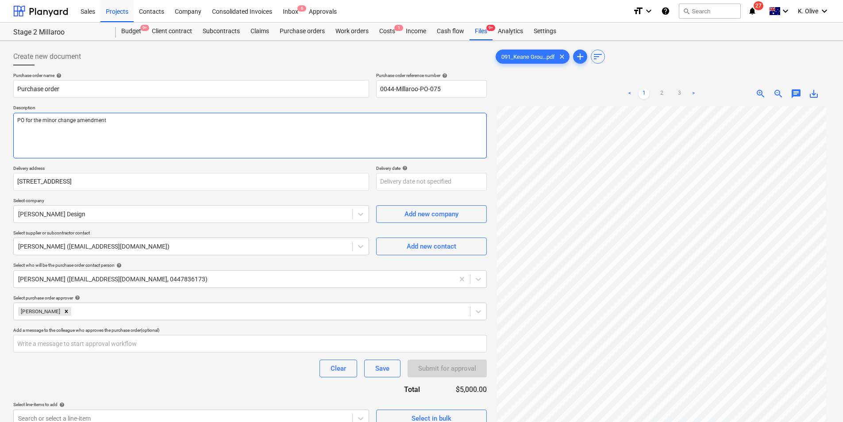
type textarea "PO for the minor change amendment"
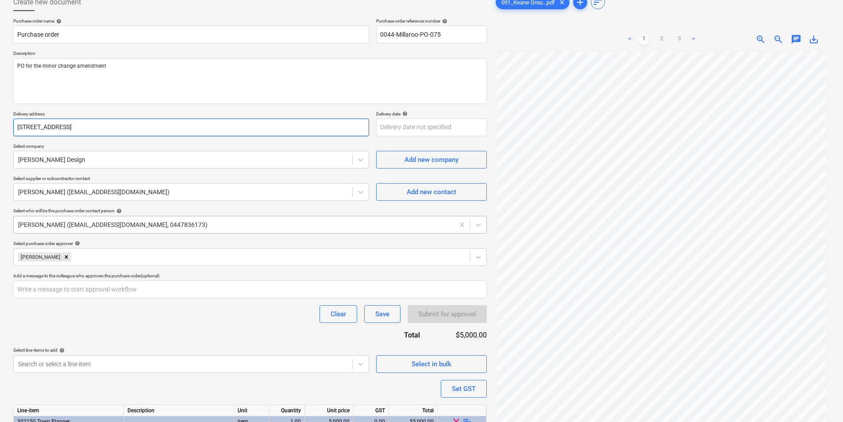
scroll to position [107, 0]
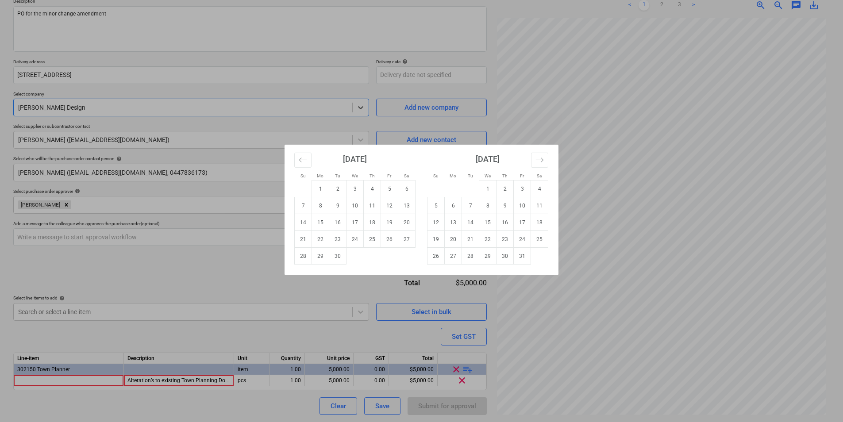
type textarea "x"
click at [273, 109] on div "Su Mo Tu We Th Fr Sa Su Mo Tu We Th Fr Sa August 2025 1 2 3 4 5 6 7 8 9 10 11 1…" at bounding box center [421, 211] width 843 height 422
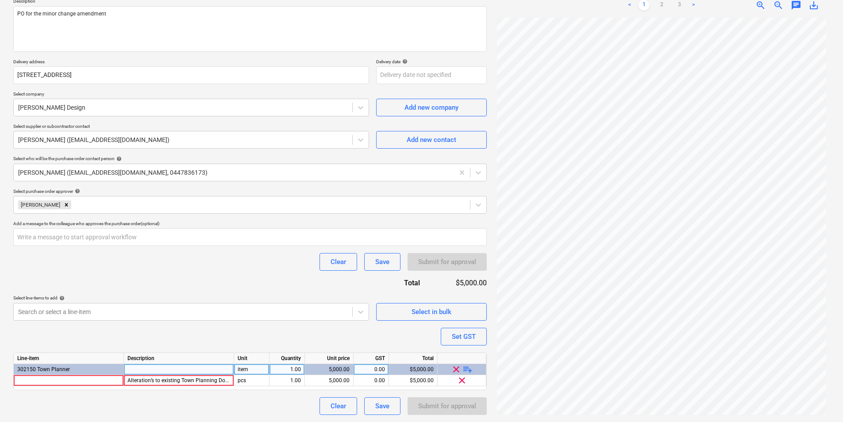
click at [73, 375] on div "302150 Town Planner" at bounding box center [69, 369] width 110 height 11
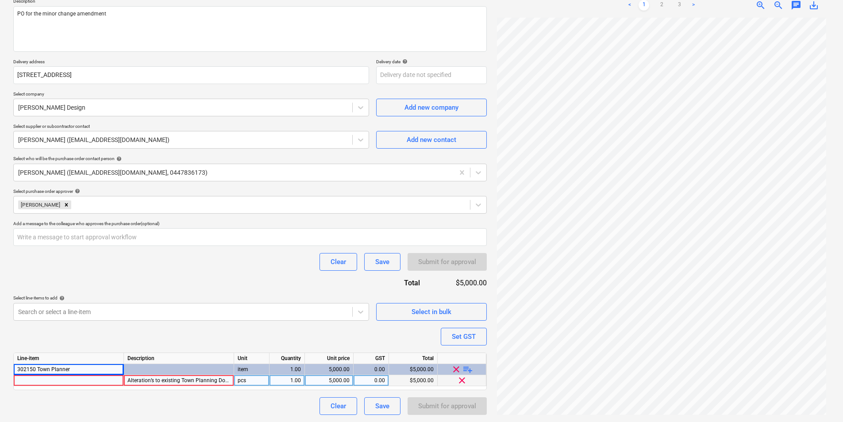
click at [71, 378] on div at bounding box center [69, 380] width 110 height 11
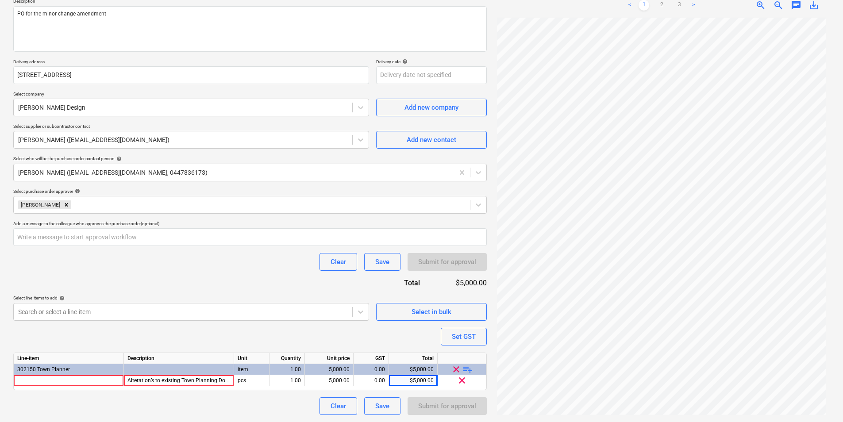
click at [452, 402] on div "Submit for approval" at bounding box center [447, 407] width 79 height 18
click at [90, 385] on div at bounding box center [69, 380] width 110 height 11
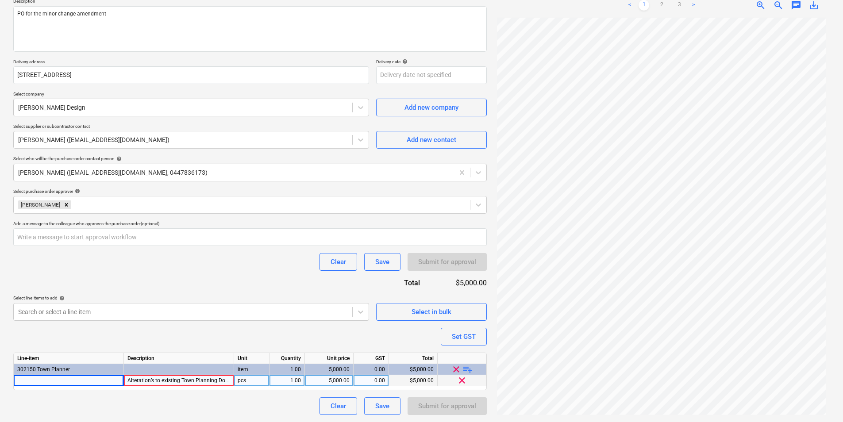
click at [164, 381] on div "Alteration’s to existing Town Planning Documentation in line with email brief f…" at bounding box center [179, 380] width 110 height 11
type input "Alterations to initial Drawing"
type textarea "x"
click at [101, 377] on div at bounding box center [69, 380] width 110 height 11
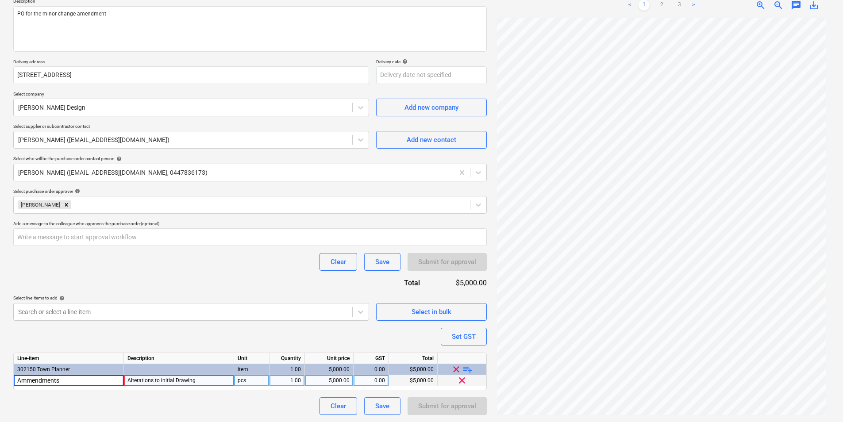
type input "Ammendments"
type textarea "x"
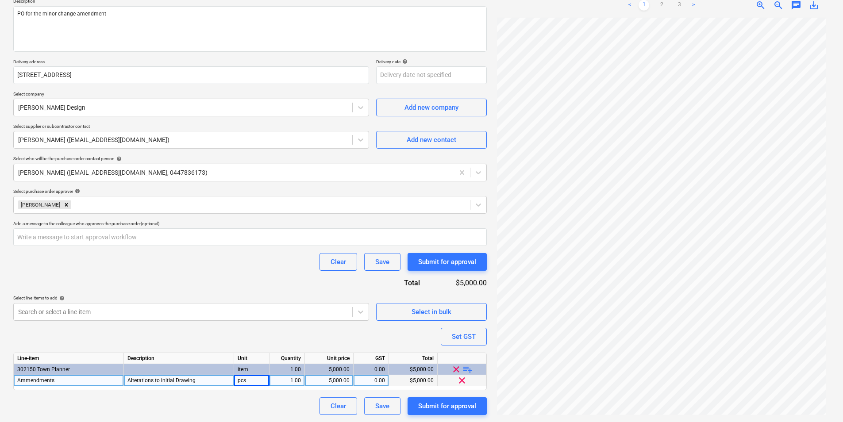
click at [194, 382] on div "Alterations to initial Drawing" at bounding box center [179, 380] width 110 height 11
click at [204, 380] on input "Alterations to initial Drawing" at bounding box center [179, 380] width 110 height 11
type input "Alterations to initial Drawing as per GM Scope"
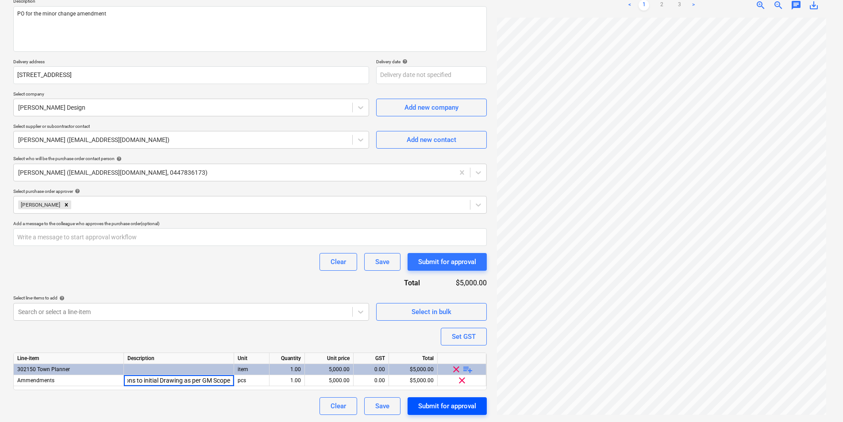
click at [440, 402] on div "Submit for approval" at bounding box center [447, 407] width 58 height 12
type textarea "x"
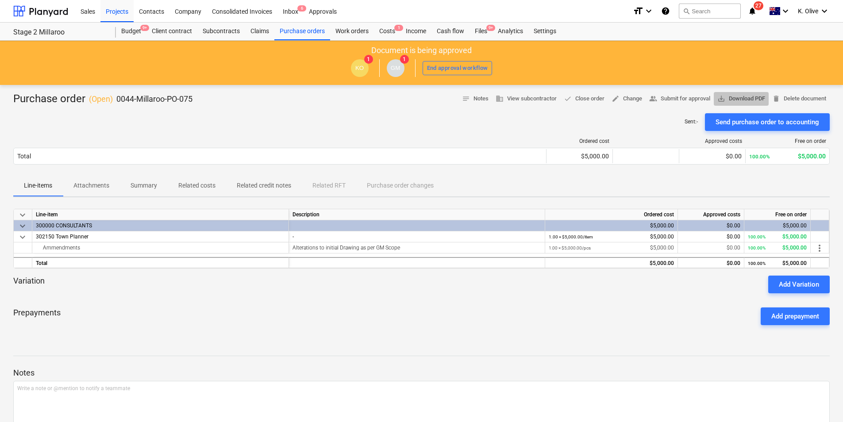
click at [737, 97] on span "save_alt Download PDF" at bounding box center [742, 99] width 48 height 10
click at [753, 8] on icon "notifications" at bounding box center [752, 11] width 9 height 11
click at [406, 118] on div "Sent : - Send purchase order to accounting" at bounding box center [421, 122] width 817 height 18
drag, startPoint x: 655, startPoint y: 413, endPoint x: 675, endPoint y: 406, distance: 21.0
click at [655, 413] on div "Write a note or @mention to notify a teammate [PERSON_NAME]" at bounding box center [421, 407] width 817 height 52
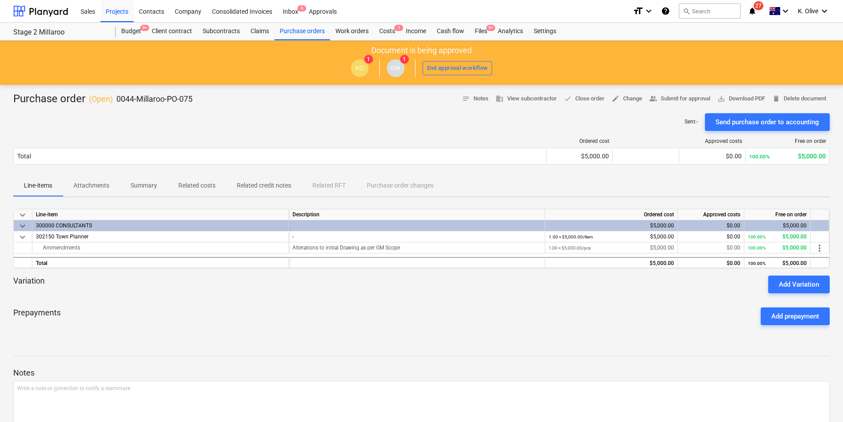
drag, startPoint x: 81, startPoint y: 186, endPoint x: 109, endPoint y: 211, distance: 37.3
click at [80, 186] on p "Attachments" at bounding box center [91, 185] width 36 height 9
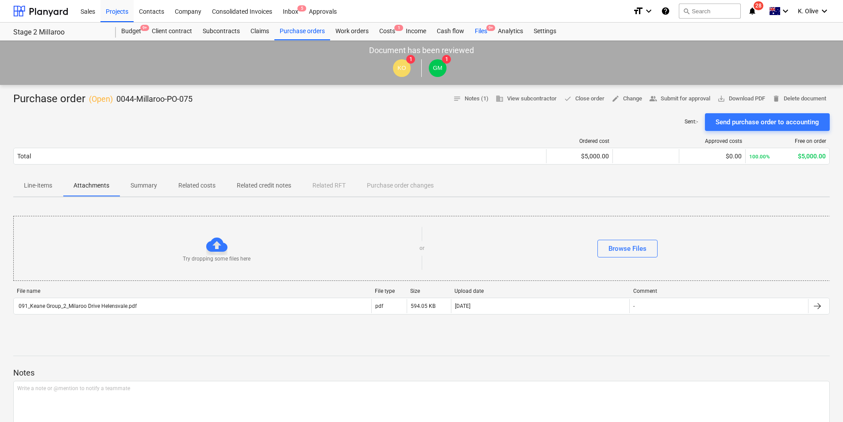
click at [477, 28] on div "Files 9+" at bounding box center [481, 32] width 23 height 18
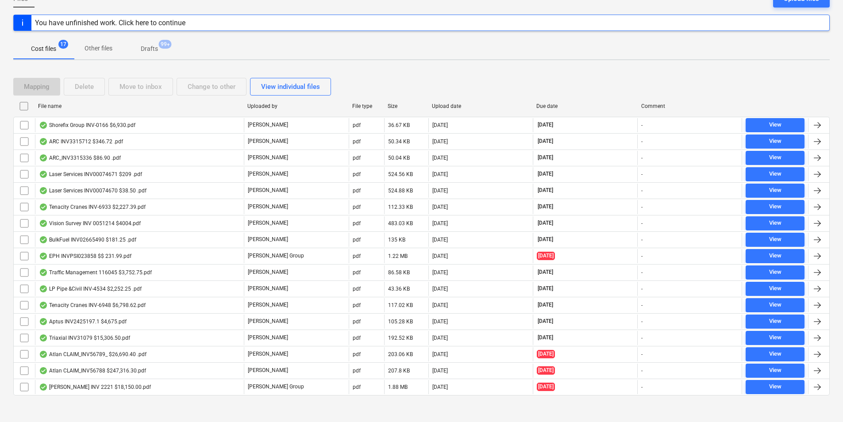
scroll to position [104, 0]
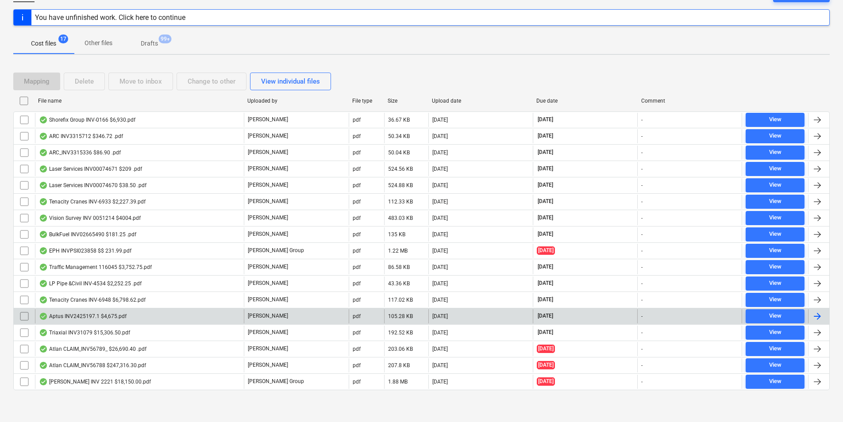
click at [66, 319] on div "Aptus INV2425197.1 $4,675.pdf" at bounding box center [83, 316] width 88 height 7
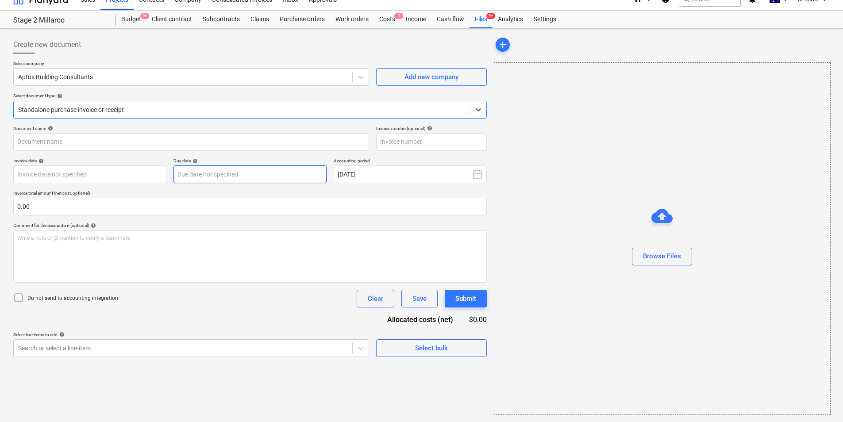
type input "2425197.1"
type input "[DATE]"
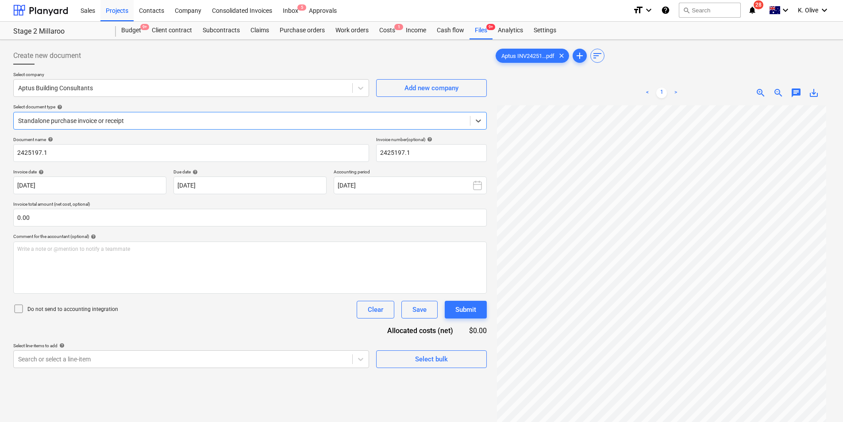
scroll to position [0, 0]
